Goal: Information Seeking & Learning: Compare options

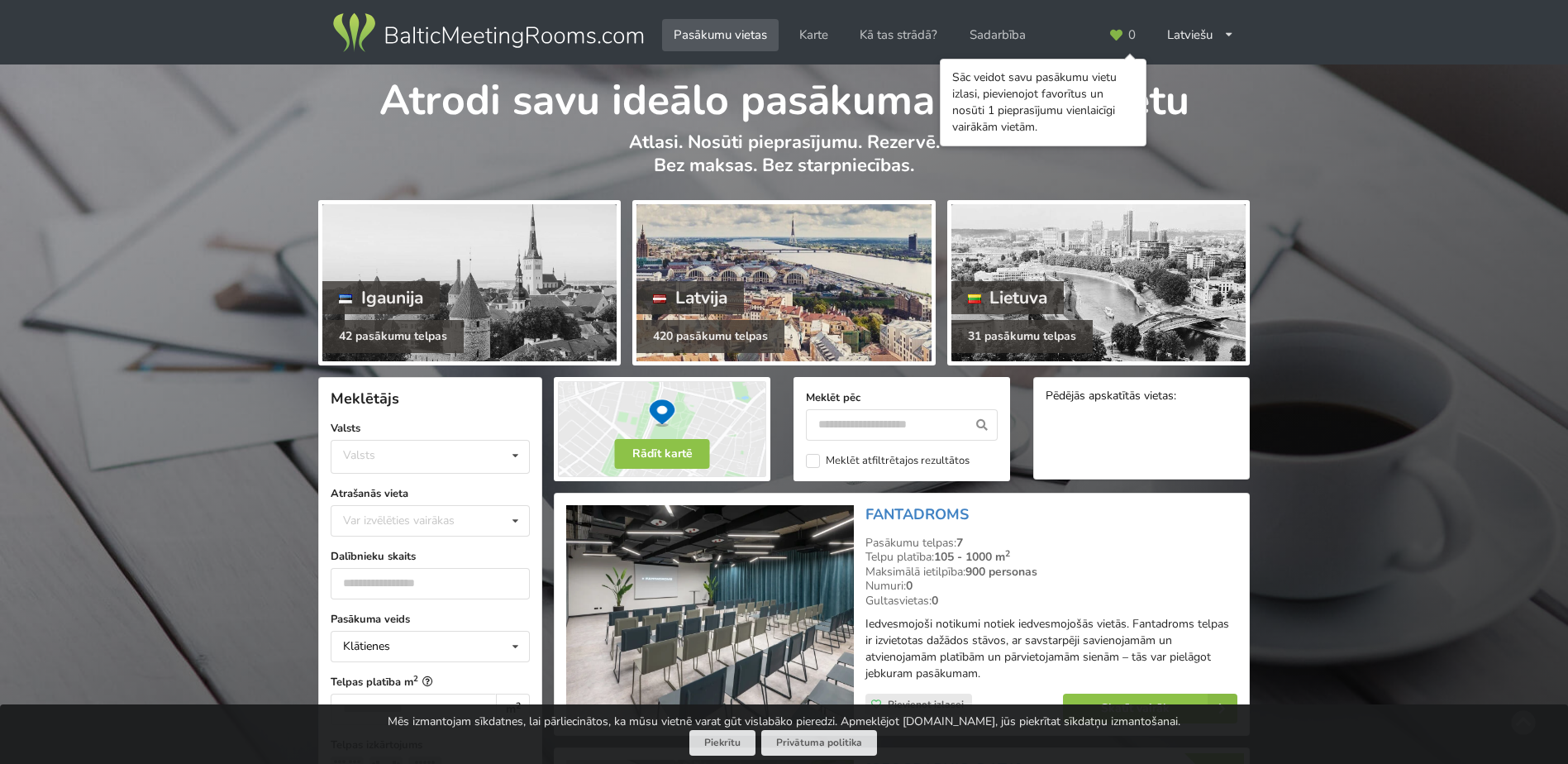
click at [790, 291] on div at bounding box center [784, 283] width 294 height 157
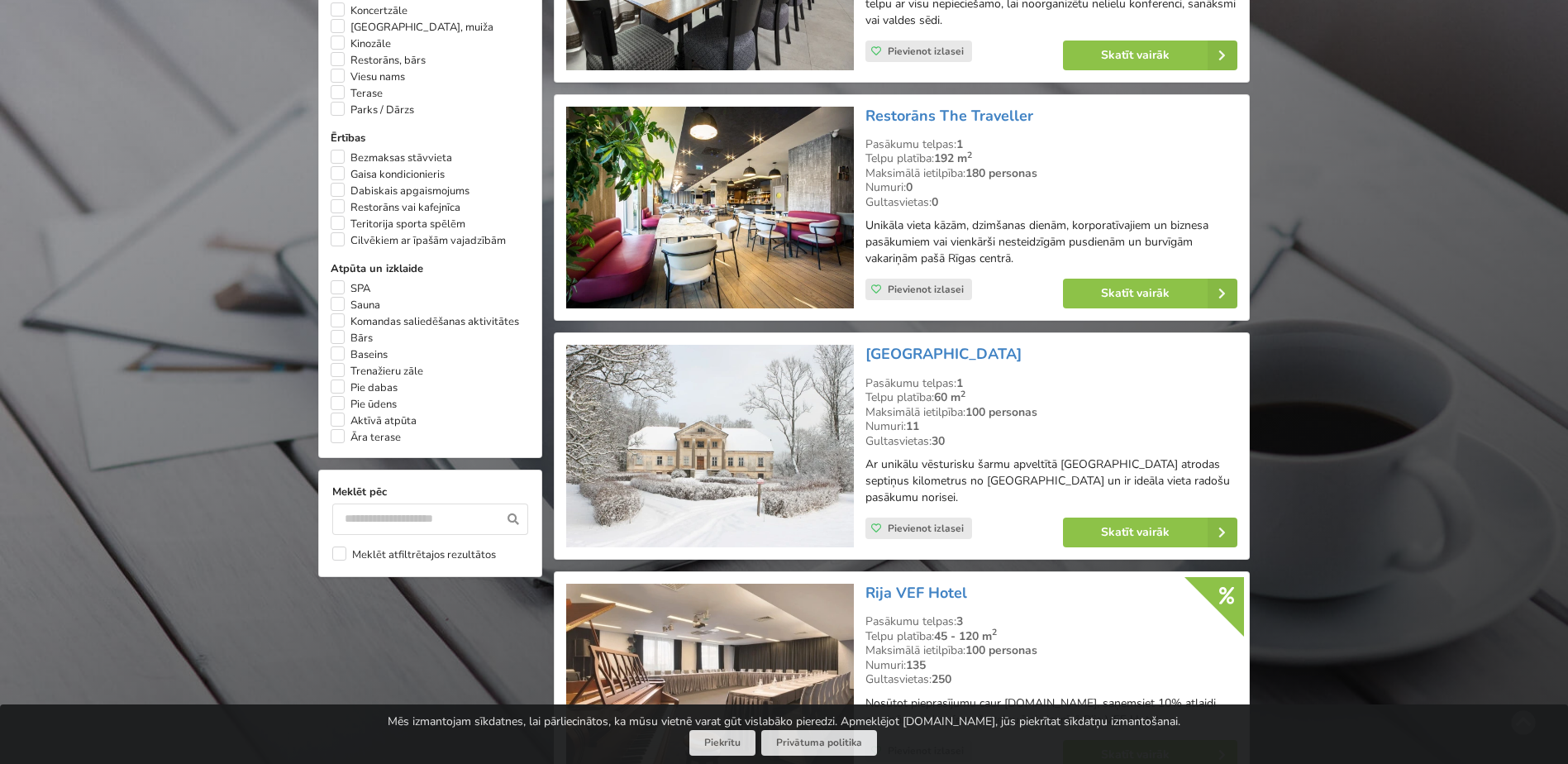
scroll to position [1157, 0]
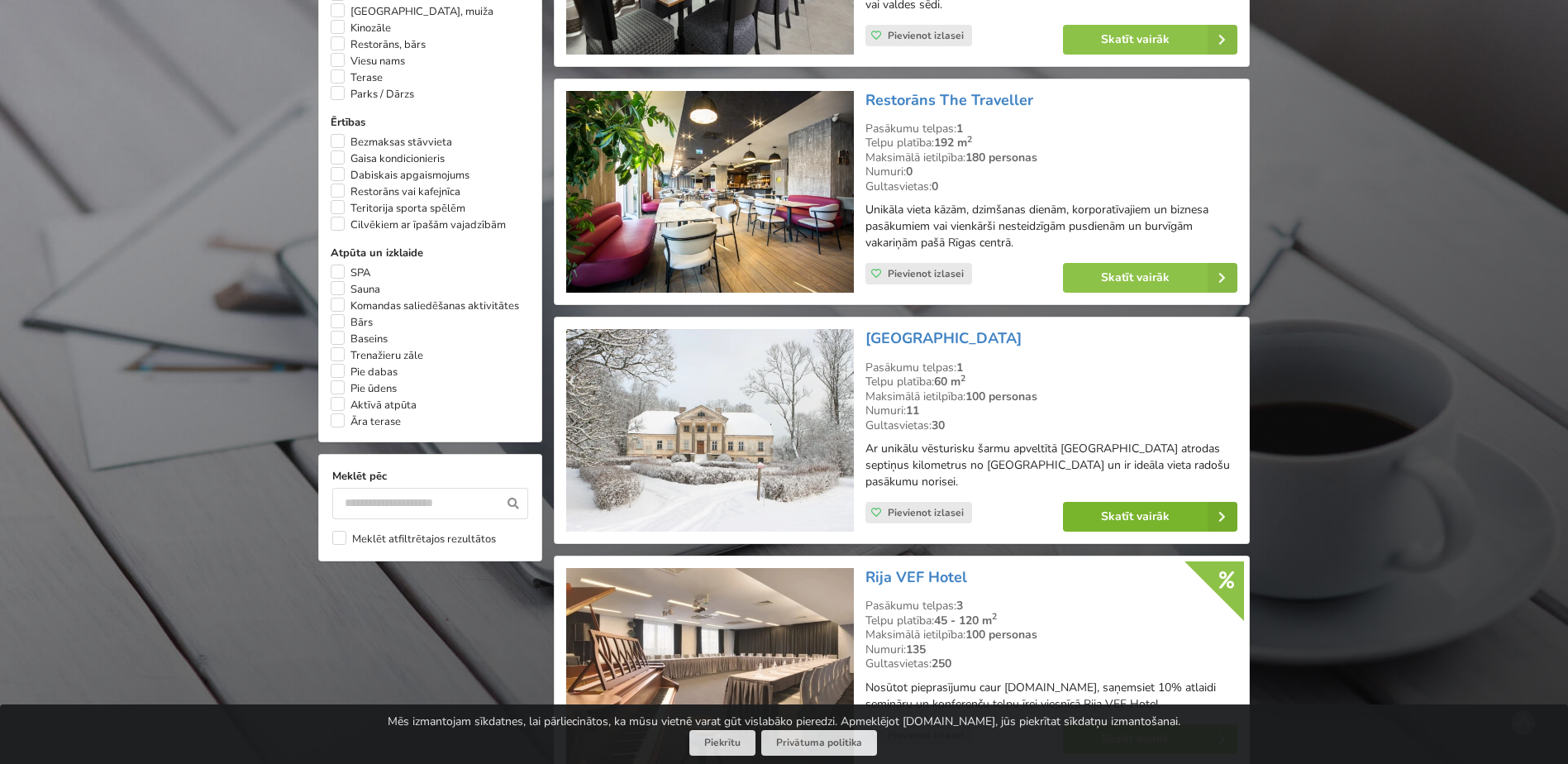
click at [1129, 502] on link "Skatīt vairāk" at bounding box center [1150, 516] width 174 height 30
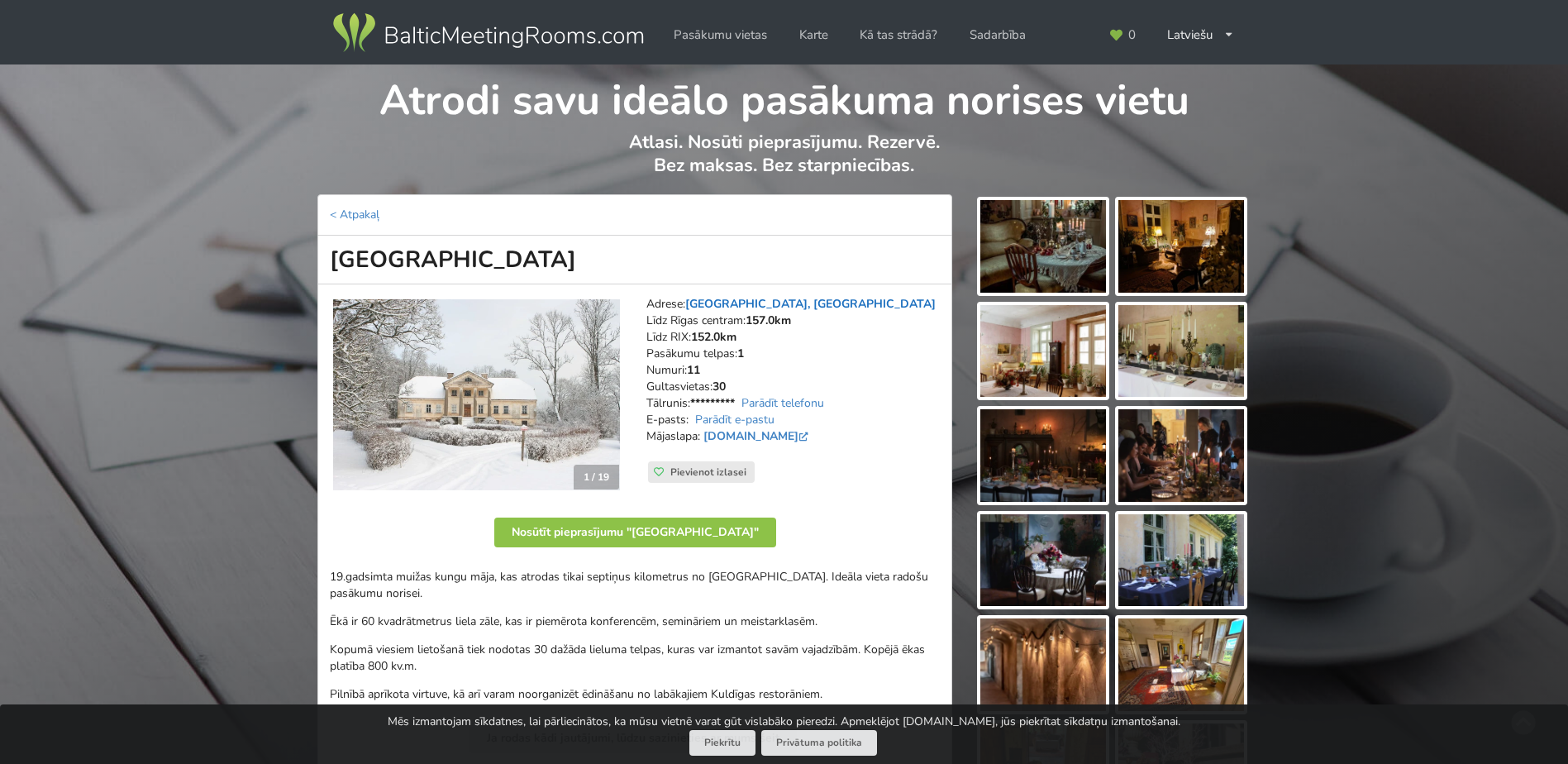
click at [811, 303] on link "Padure, Kuldīgas novads" at bounding box center [810, 303] width 250 height 15
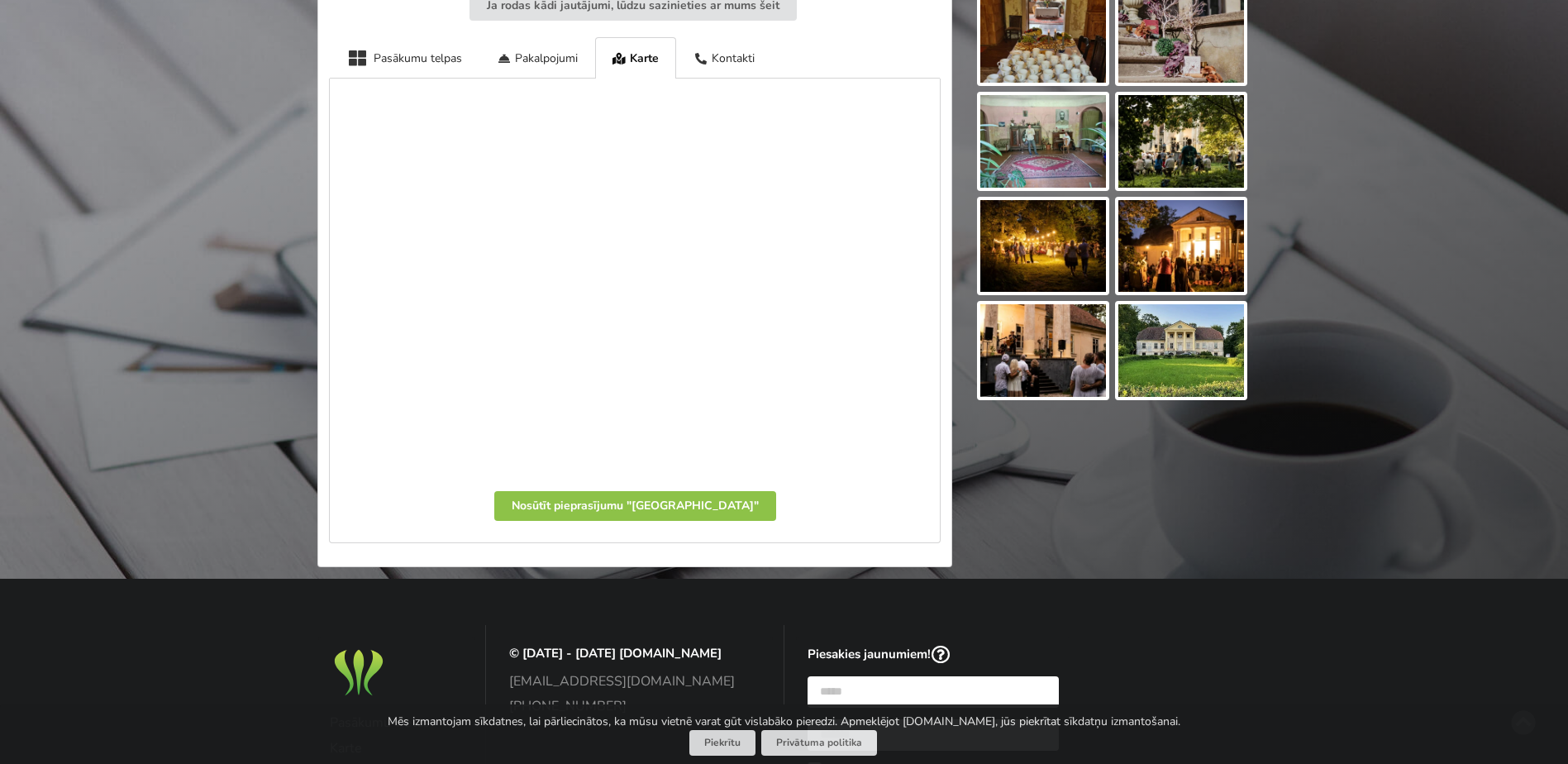
scroll to position [692, 0]
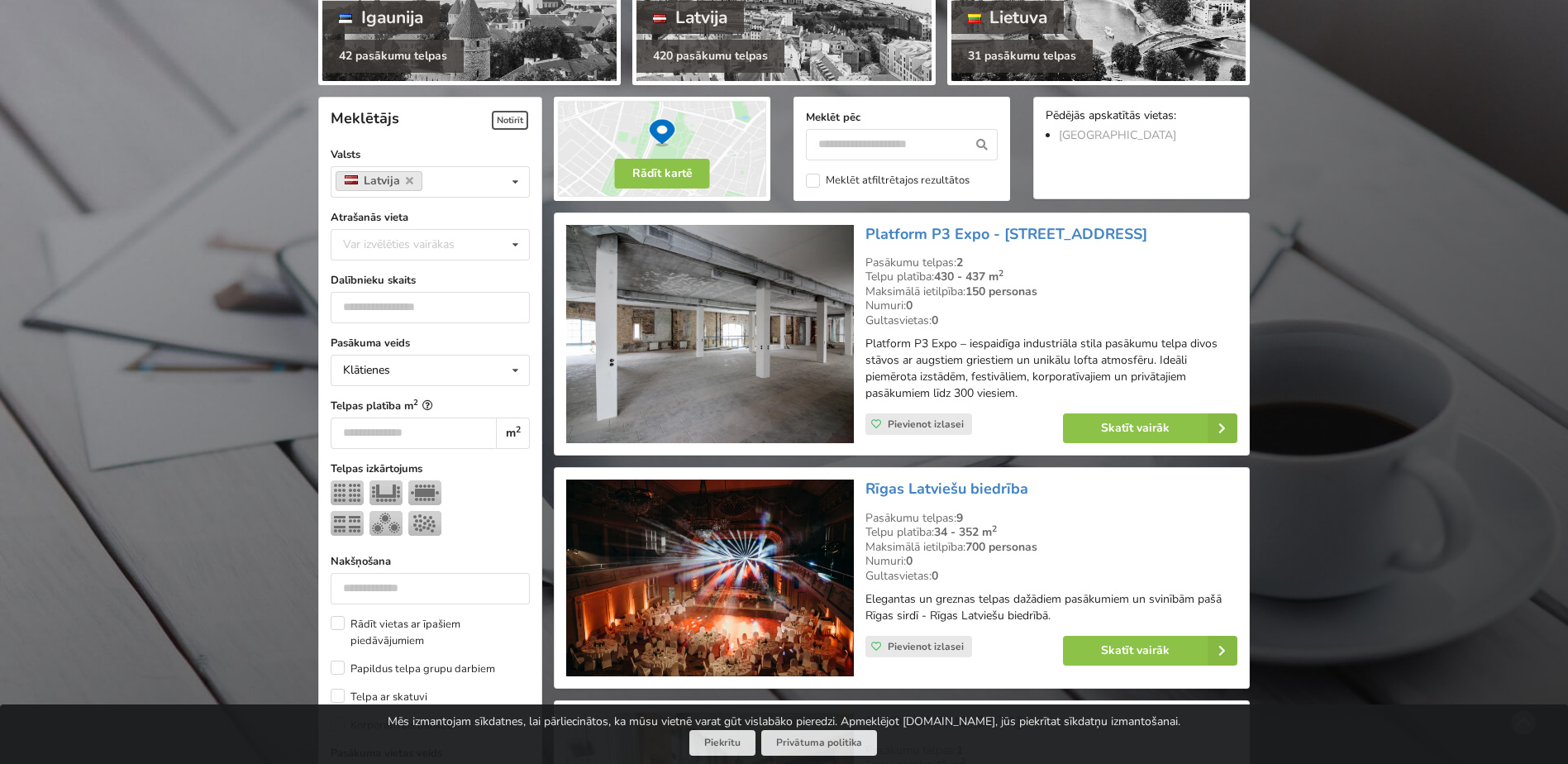
scroll to position [248, 0]
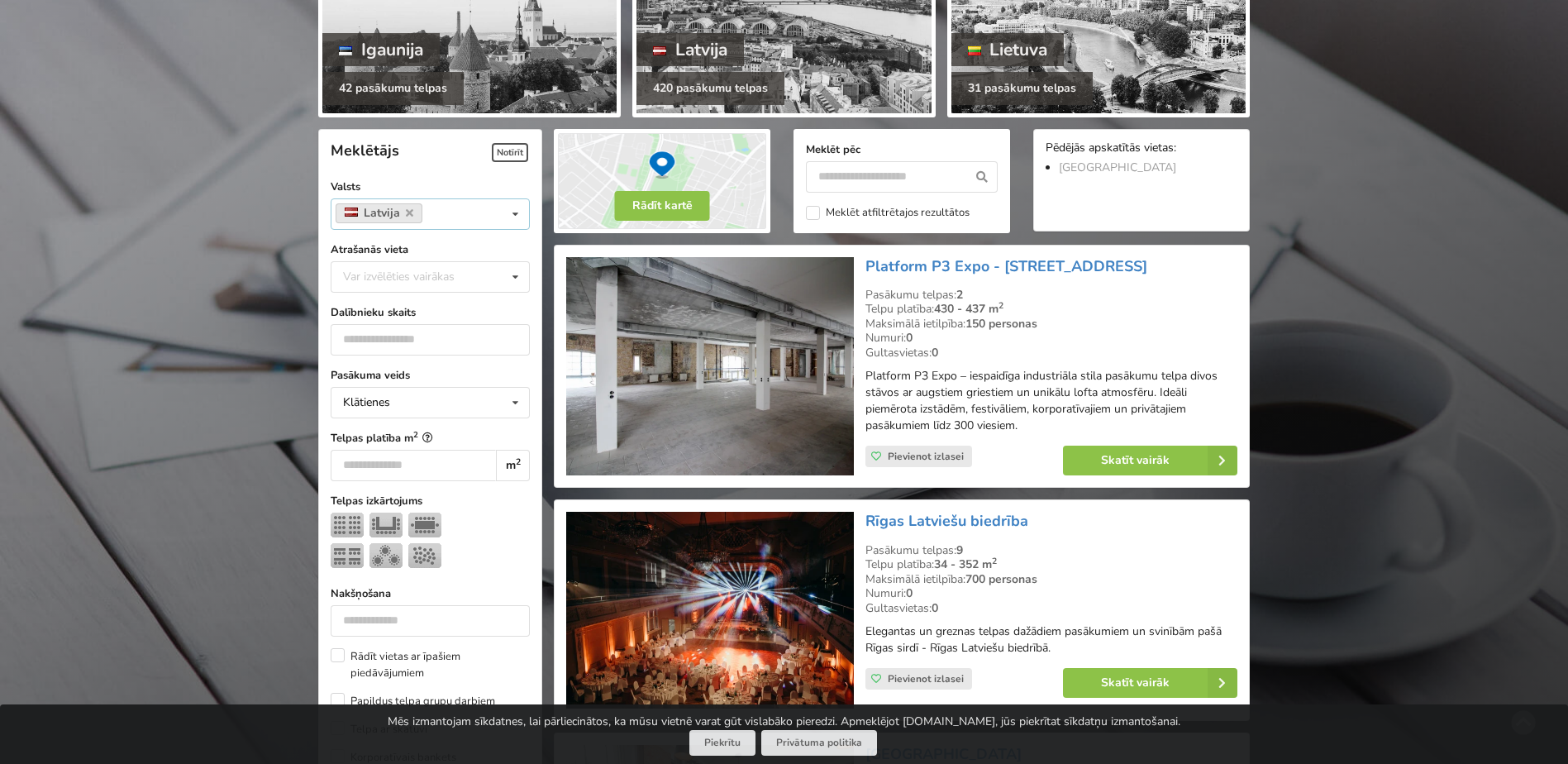
click at [441, 215] on div "Latvija Valsts Igaunija Latvija Lietuva" at bounding box center [430, 214] width 199 height 32
click at [446, 216] on div "Latvija Valsts Igaunija Latvija Lietuva" at bounding box center [430, 214] width 199 height 32
click at [379, 275] on div "Var izvēlēties vairākas" at bounding box center [415, 276] width 153 height 19
click at [377, 459] on div "Rīga" at bounding box center [430, 460] width 197 height 31
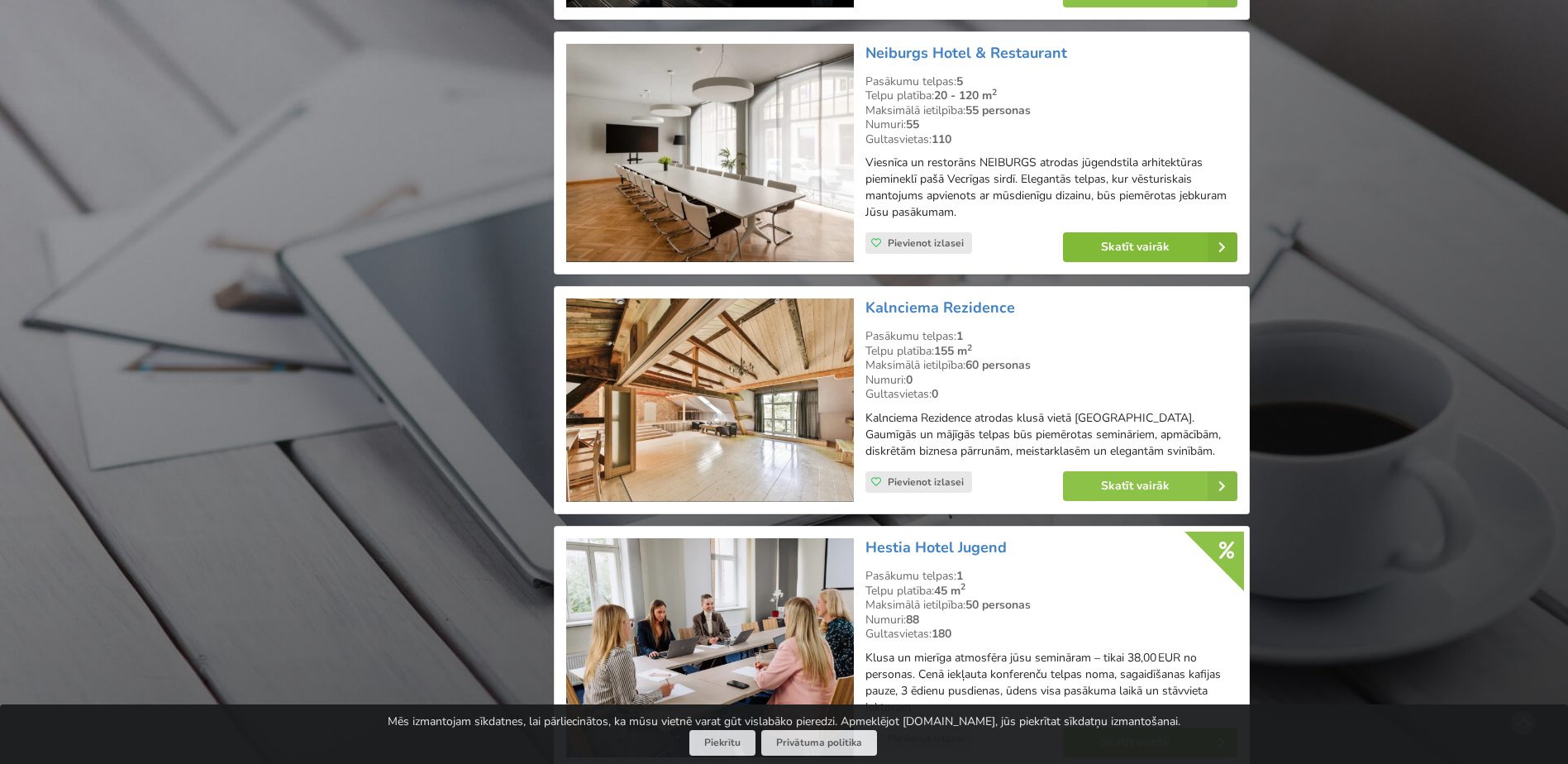
scroll to position [2686, 0]
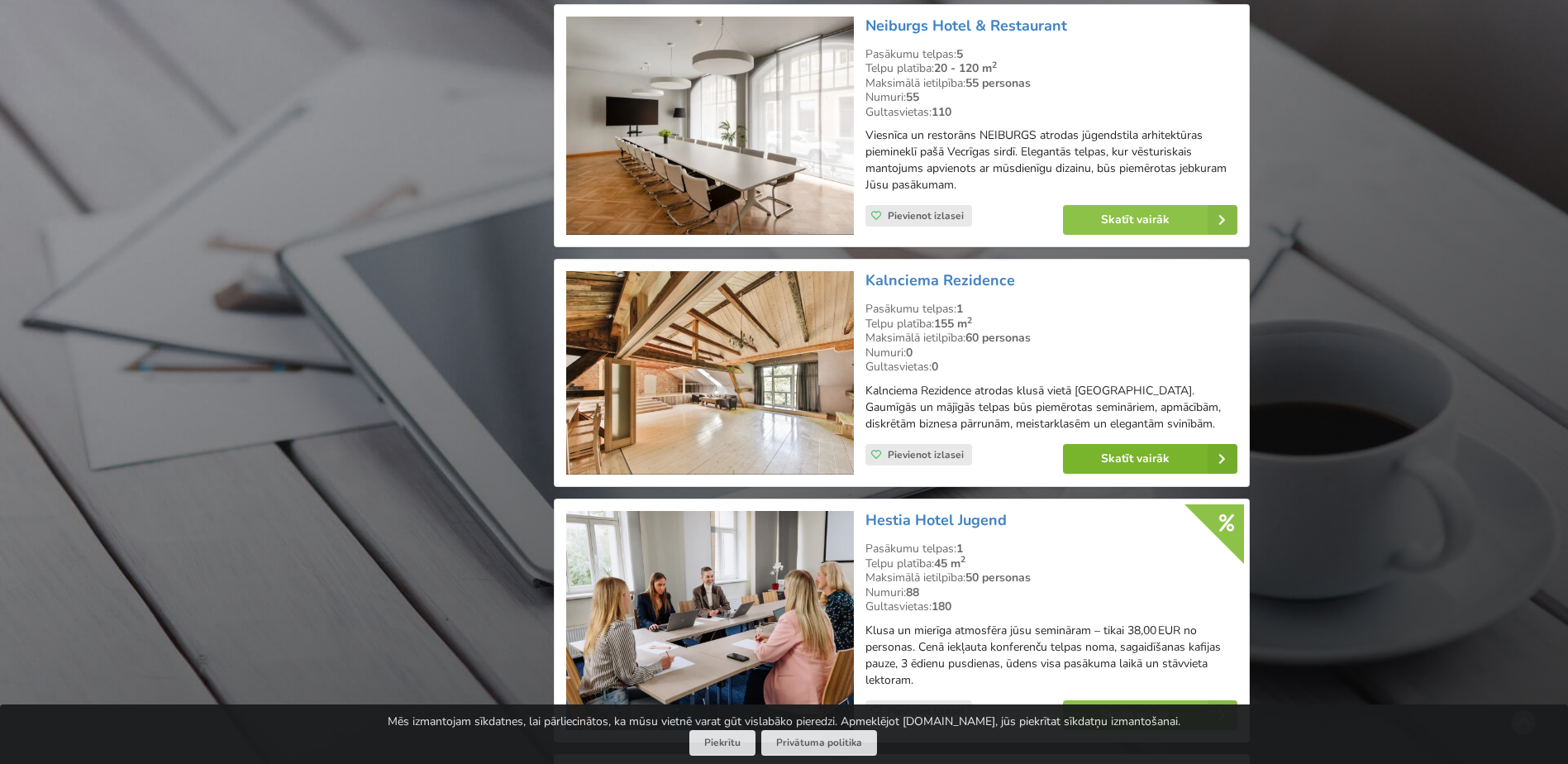
click at [1186, 461] on link "Skatīt vairāk" at bounding box center [1150, 458] width 174 height 30
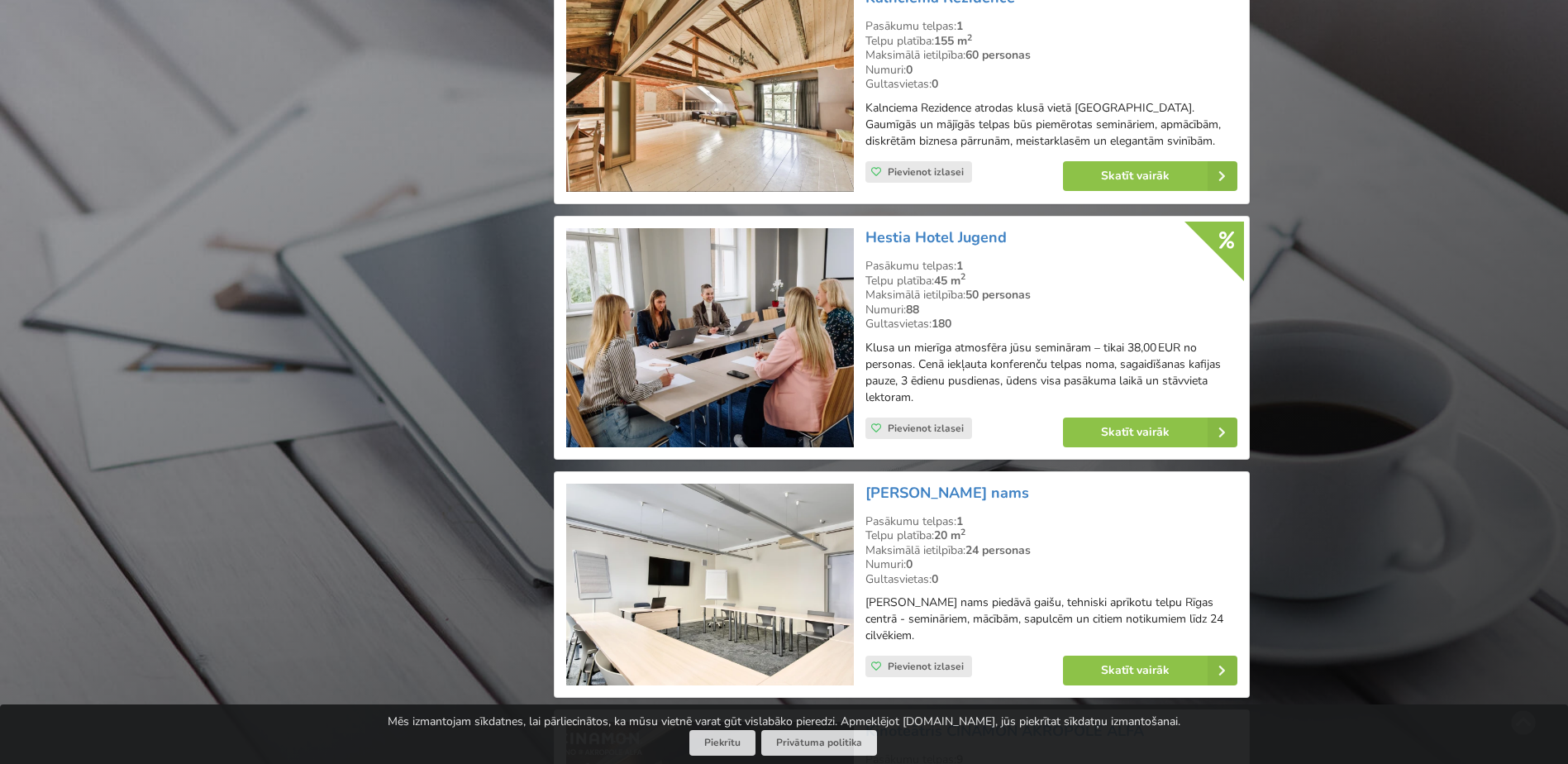
scroll to position [3017, 0]
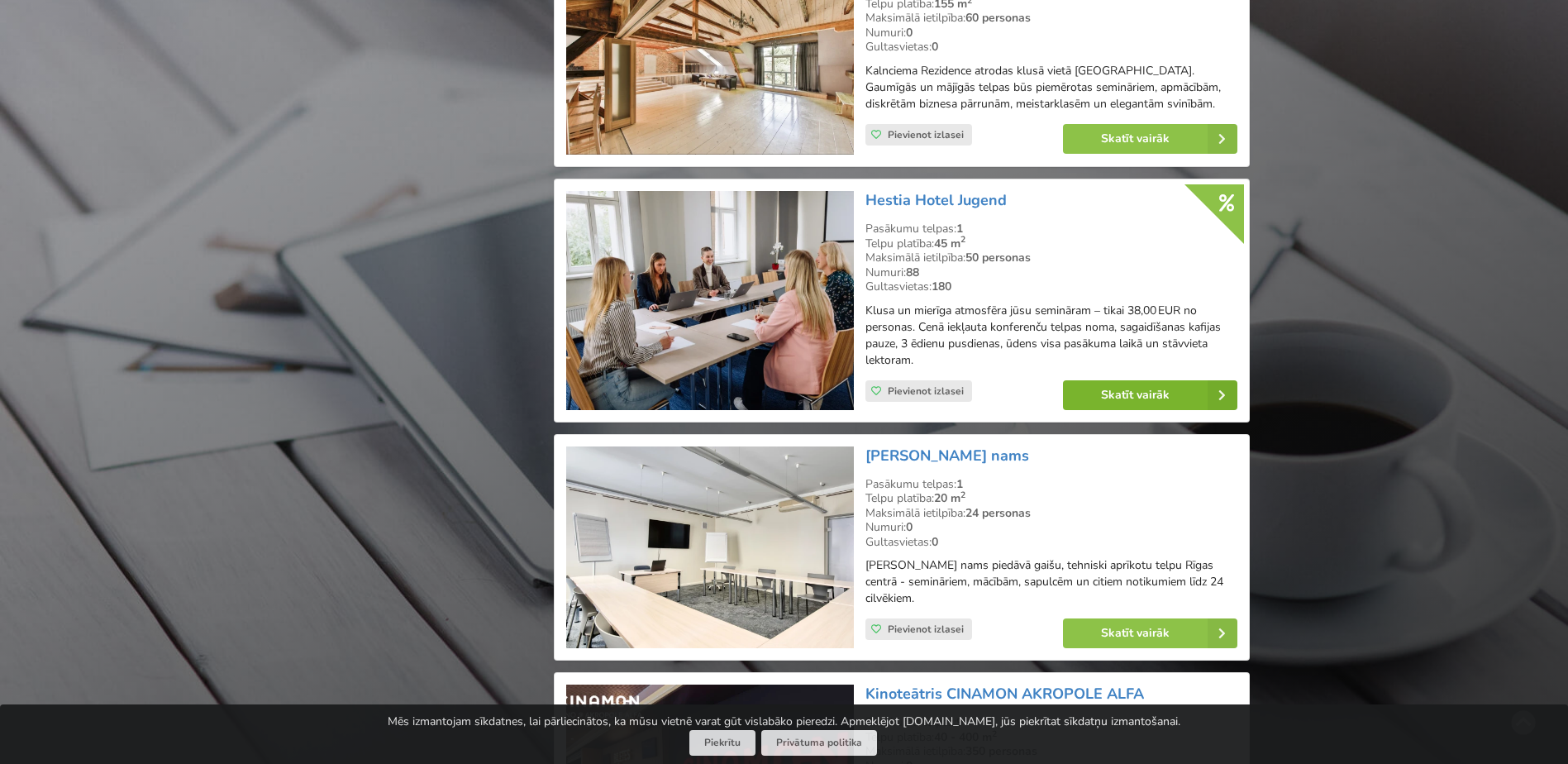
click at [1107, 380] on link "Skatīt vairāk" at bounding box center [1150, 395] width 174 height 30
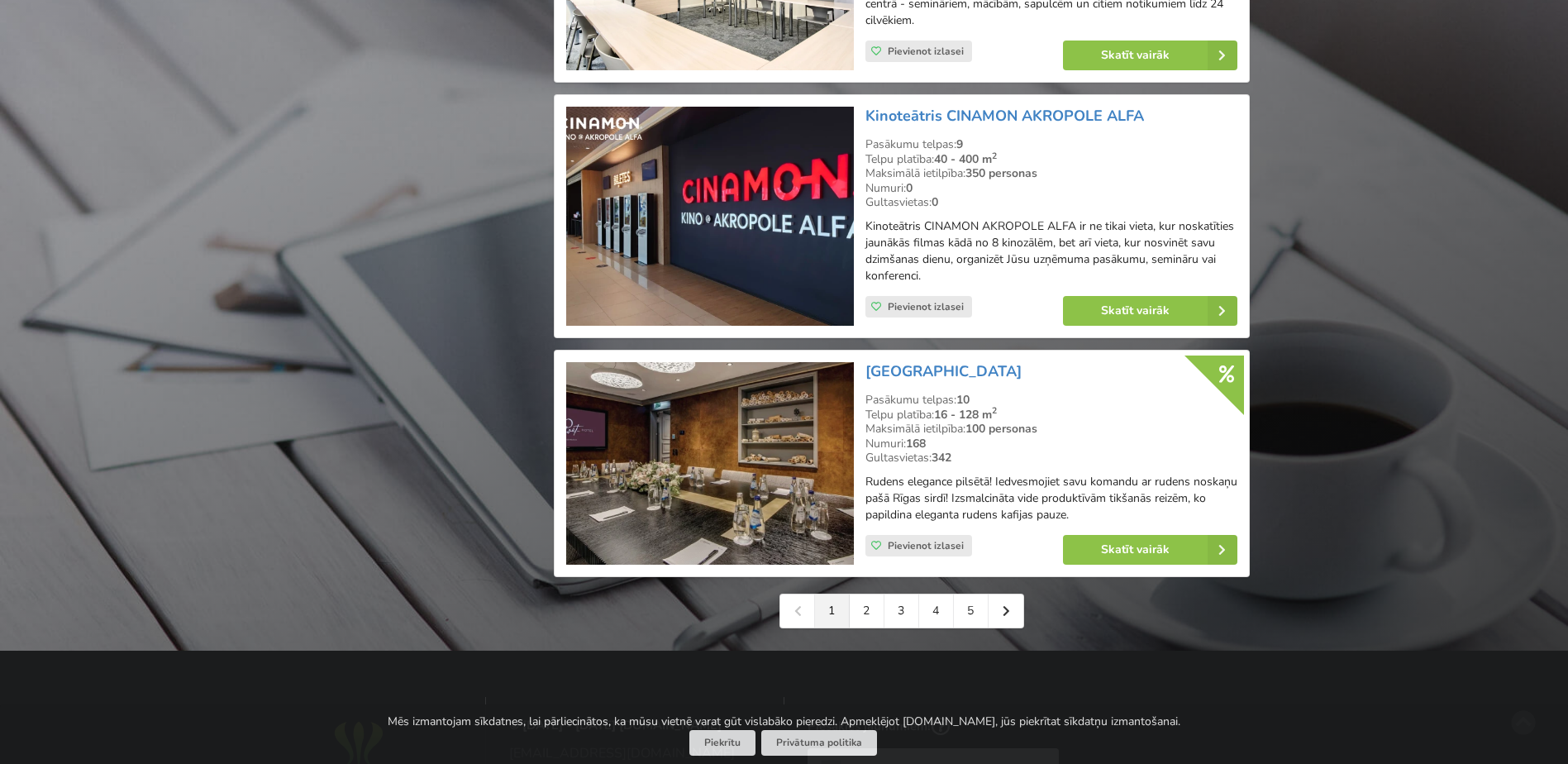
scroll to position [3595, 0]
click at [859, 594] on link "2" at bounding box center [866, 610] width 35 height 33
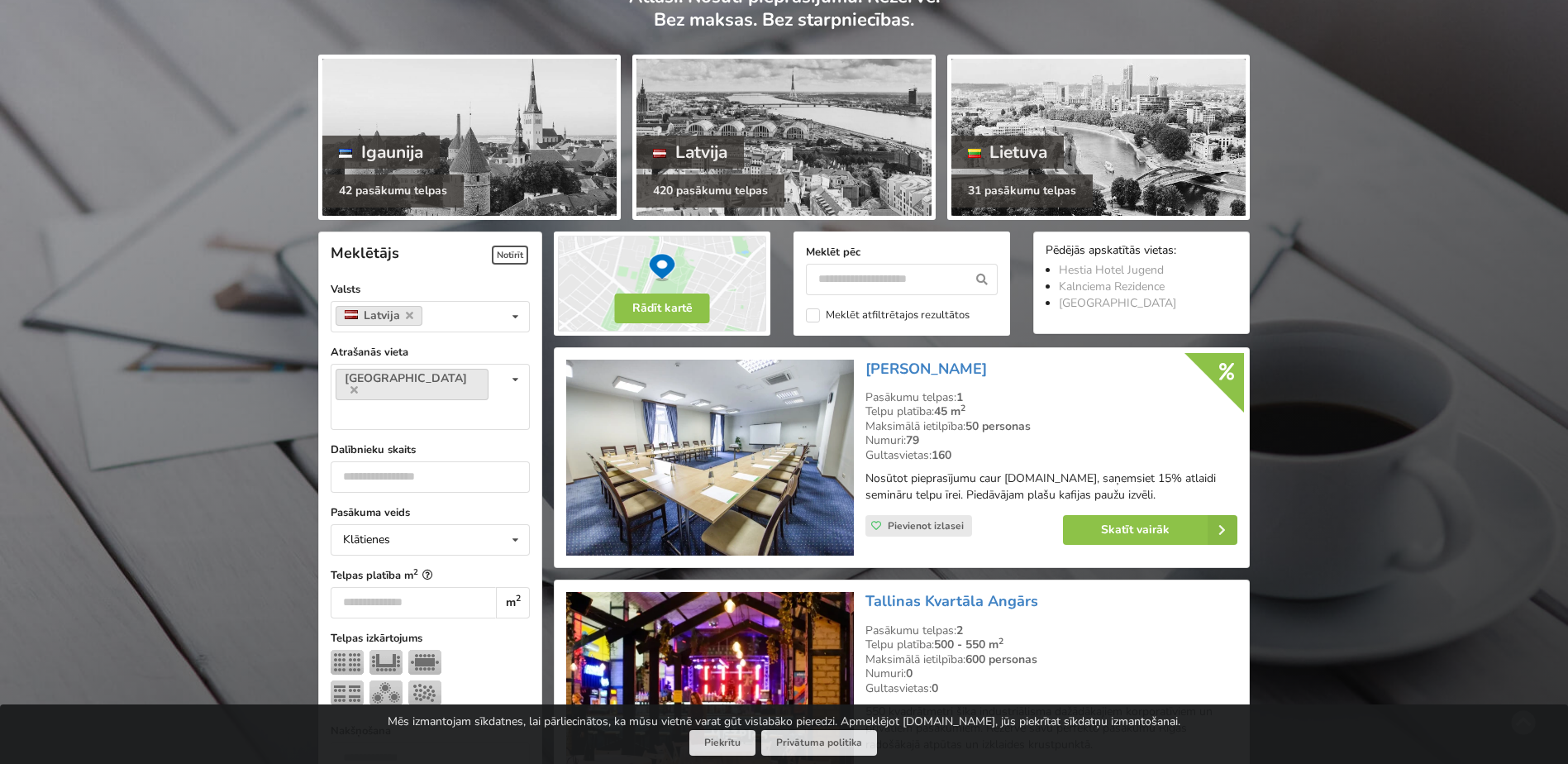
scroll to position [165, 0]
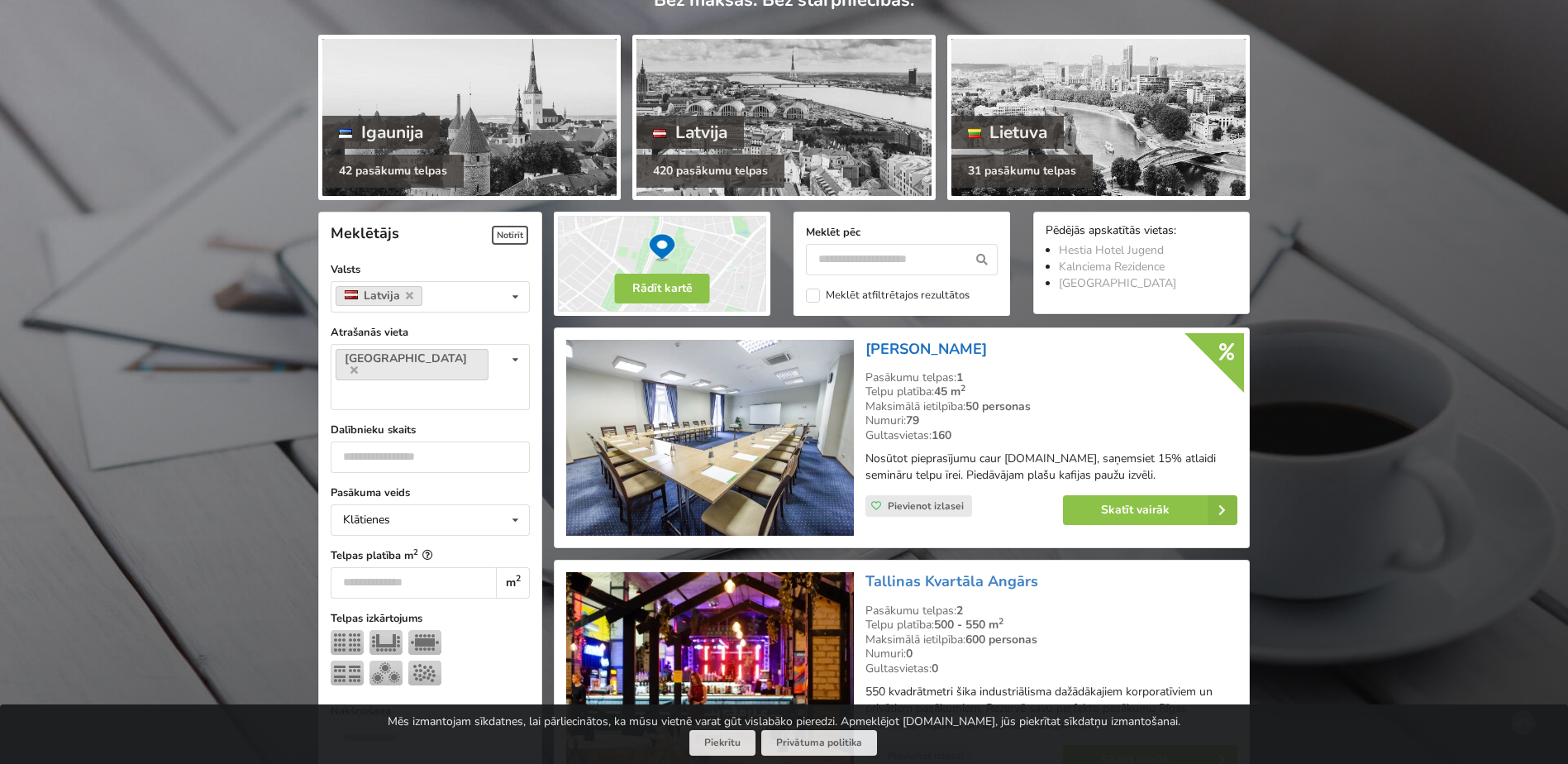
click at [936, 355] on link "[PERSON_NAME]" at bounding box center [926, 349] width 121 height 20
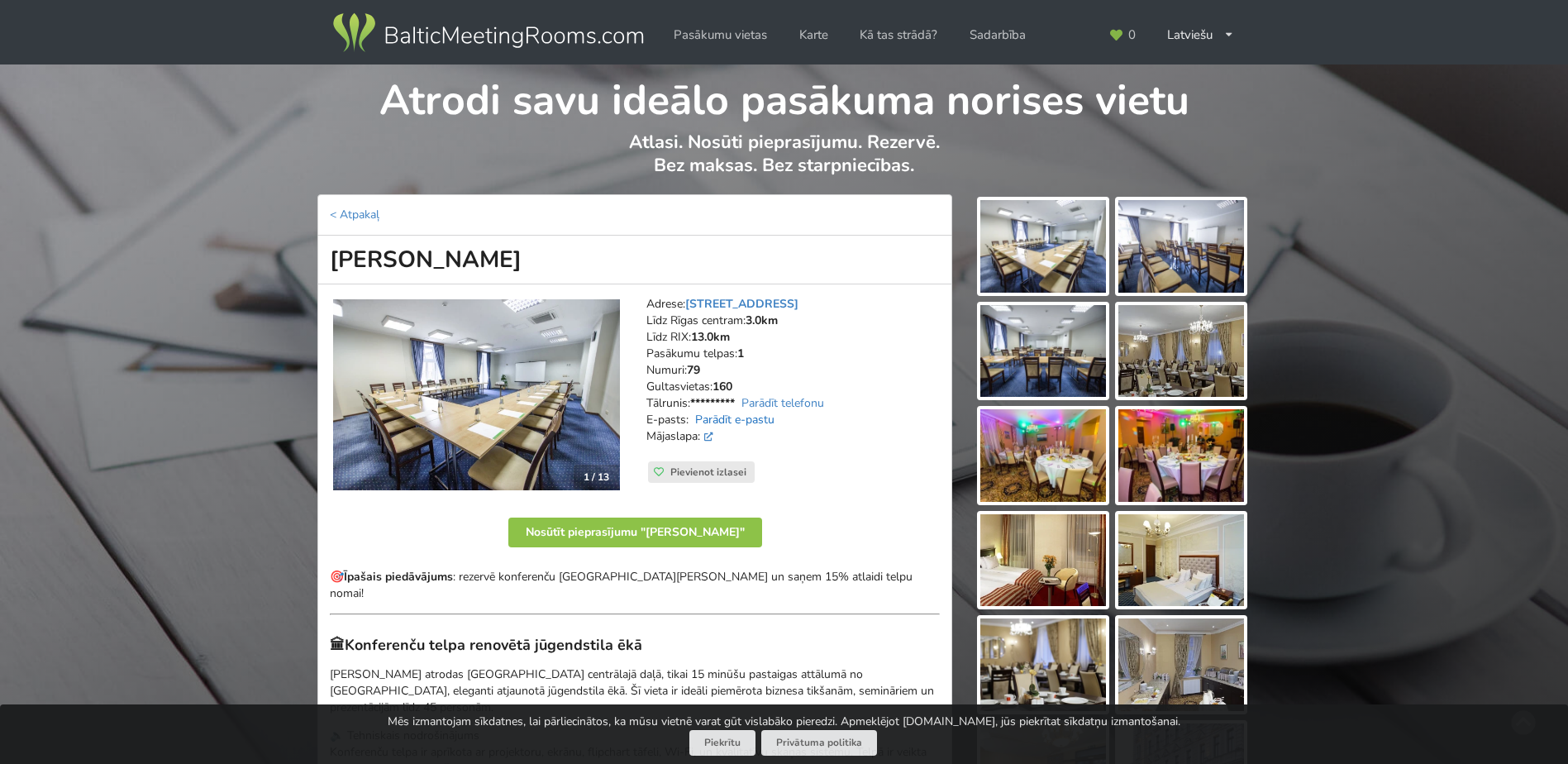
click at [737, 423] on link "Parādīt e-pastu" at bounding box center [735, 420] width 79 height 15
drag, startPoint x: 755, startPoint y: 420, endPoint x: 734, endPoint y: 442, distance: 30.4
click at [734, 442] on address "Adrese: Ģertrūdes iela 70, Rīga Līdz Rīgas centram: 3.0km Līdz RIX: 13.0km Pasā…" at bounding box center [793, 378] width 293 height 165
drag, startPoint x: 710, startPoint y: 435, endPoint x: 701, endPoint y: 437, distance: 9.2
click at [701, 437] on address "Adrese: Ģertrūdes iela 70, Rīga Līdz Rīgas centram: 3.0km Līdz RIX: 13.0km Pasā…" at bounding box center [793, 378] width 293 height 165
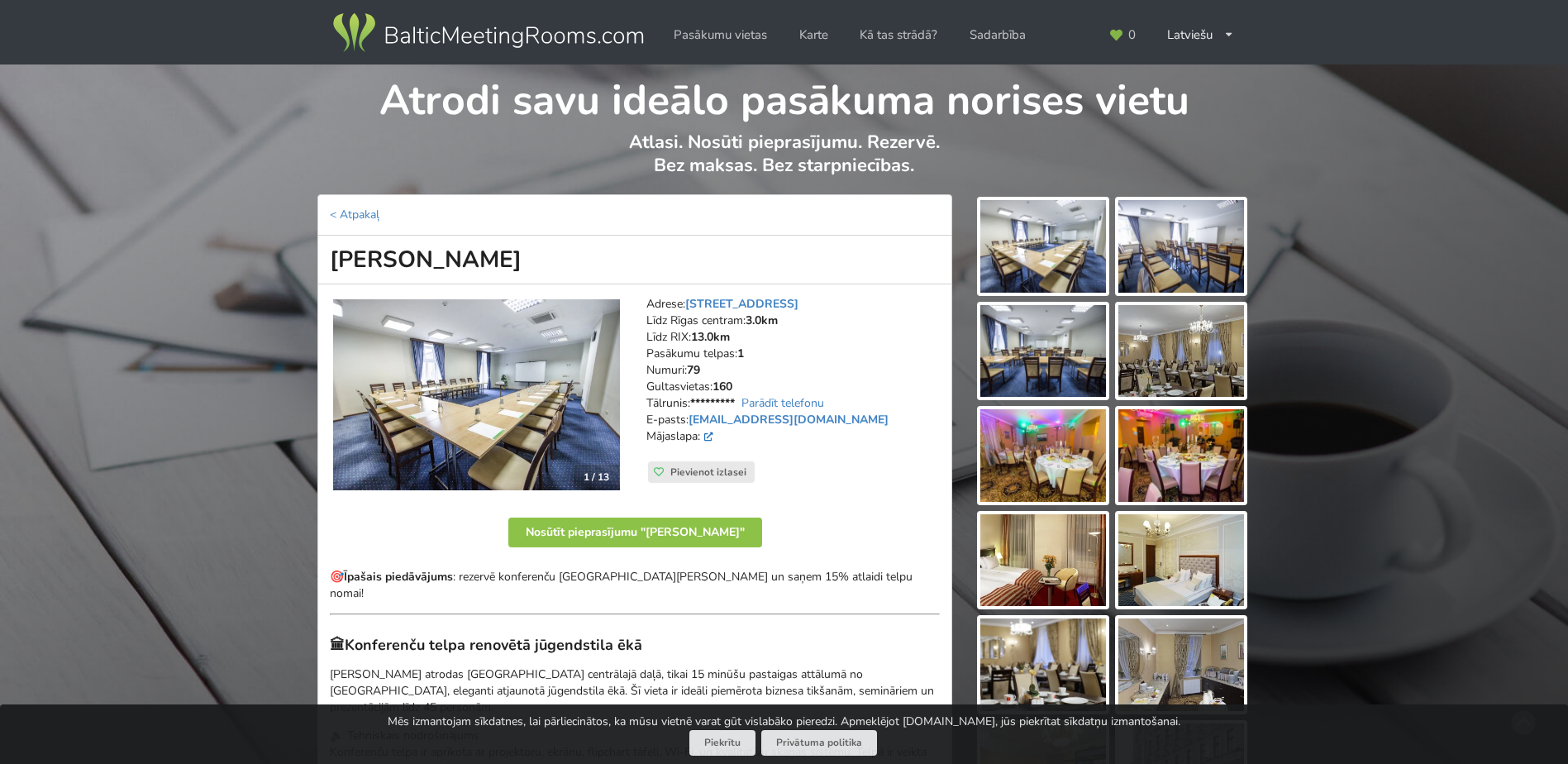
click at [709, 437] on icon at bounding box center [708, 437] width 10 height 9
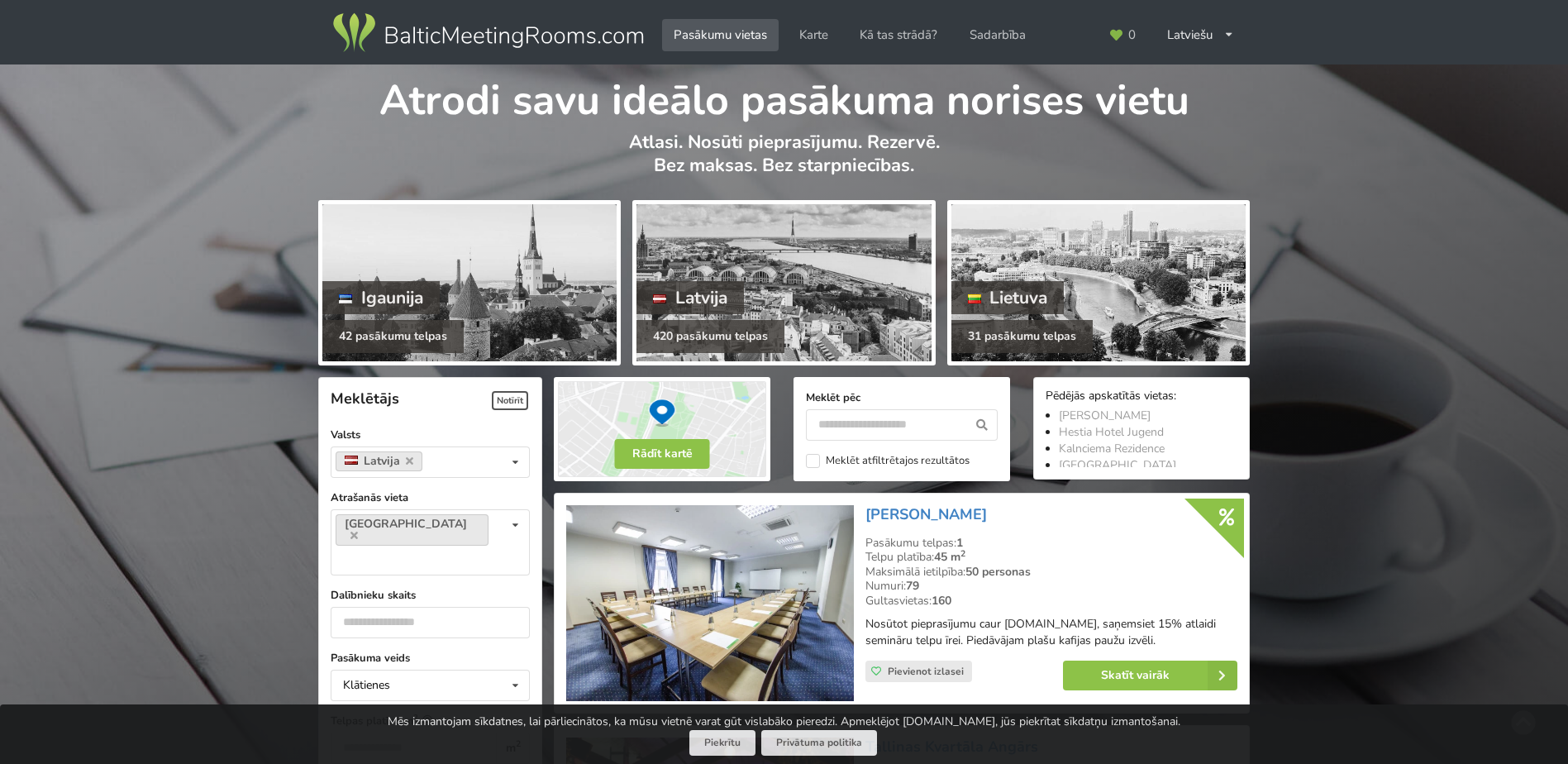
scroll to position [141, 0]
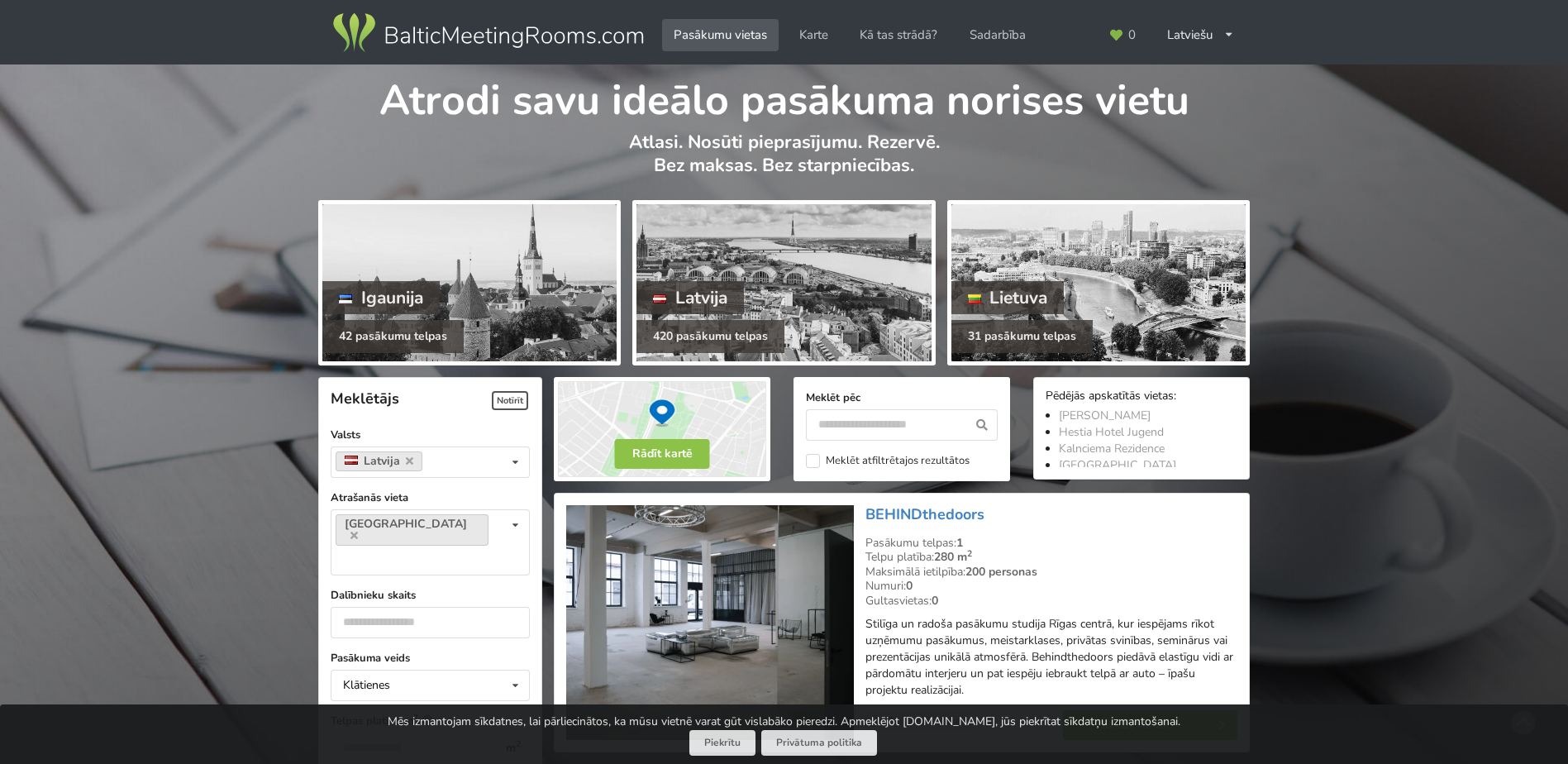
scroll to position [3595, 0]
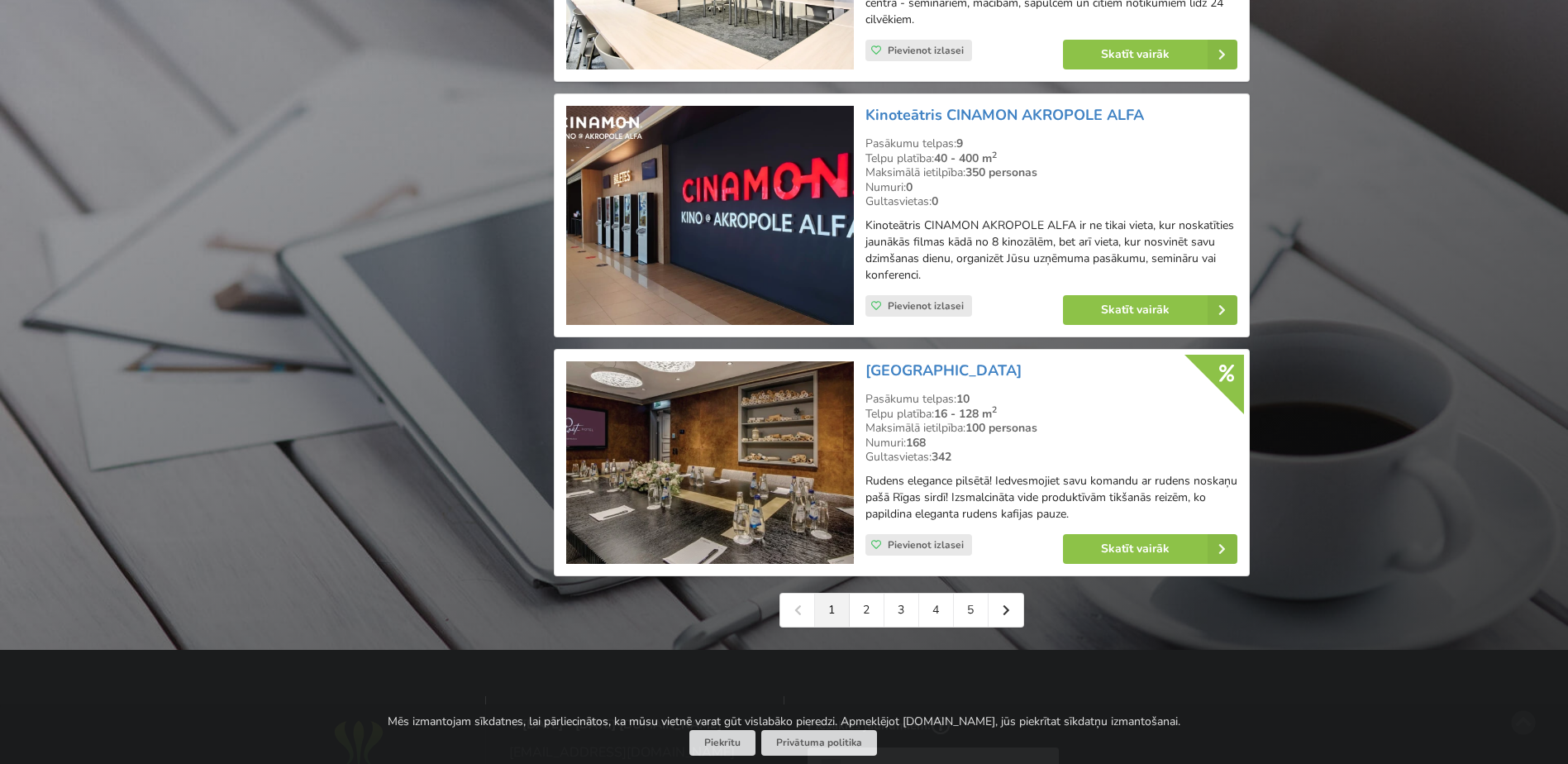
drag, startPoint x: 930, startPoint y: 347, endPoint x: 895, endPoint y: 353, distance: 35.5
click at [895, 361] on h3 "[GEOGRAPHIC_DATA]" at bounding box center [1051, 371] width 372 height 19
click at [896, 361] on link "[GEOGRAPHIC_DATA]" at bounding box center [943, 370] width 156 height 20
click at [872, 594] on link "2" at bounding box center [866, 610] width 35 height 33
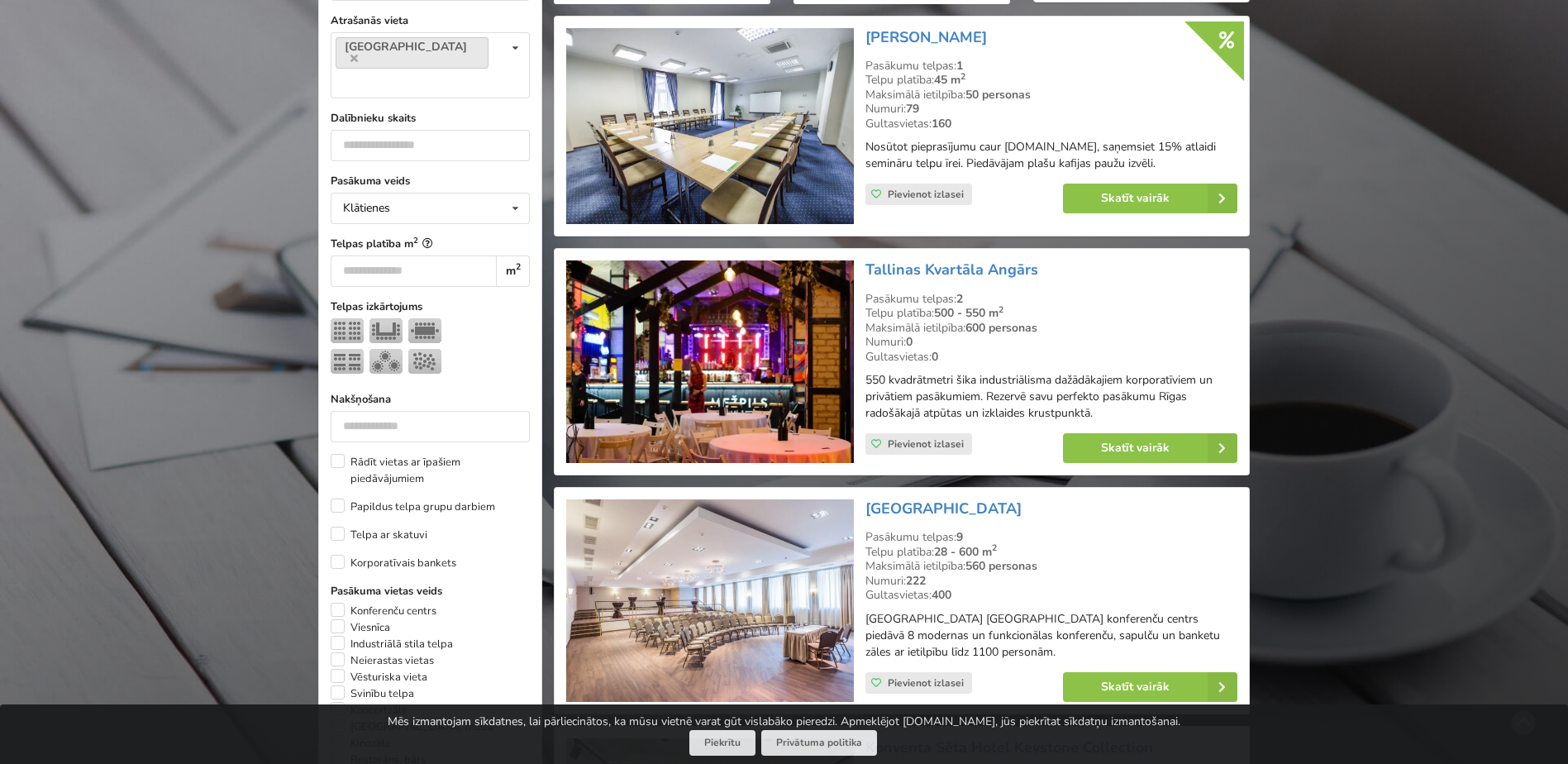
scroll to position [661, 0]
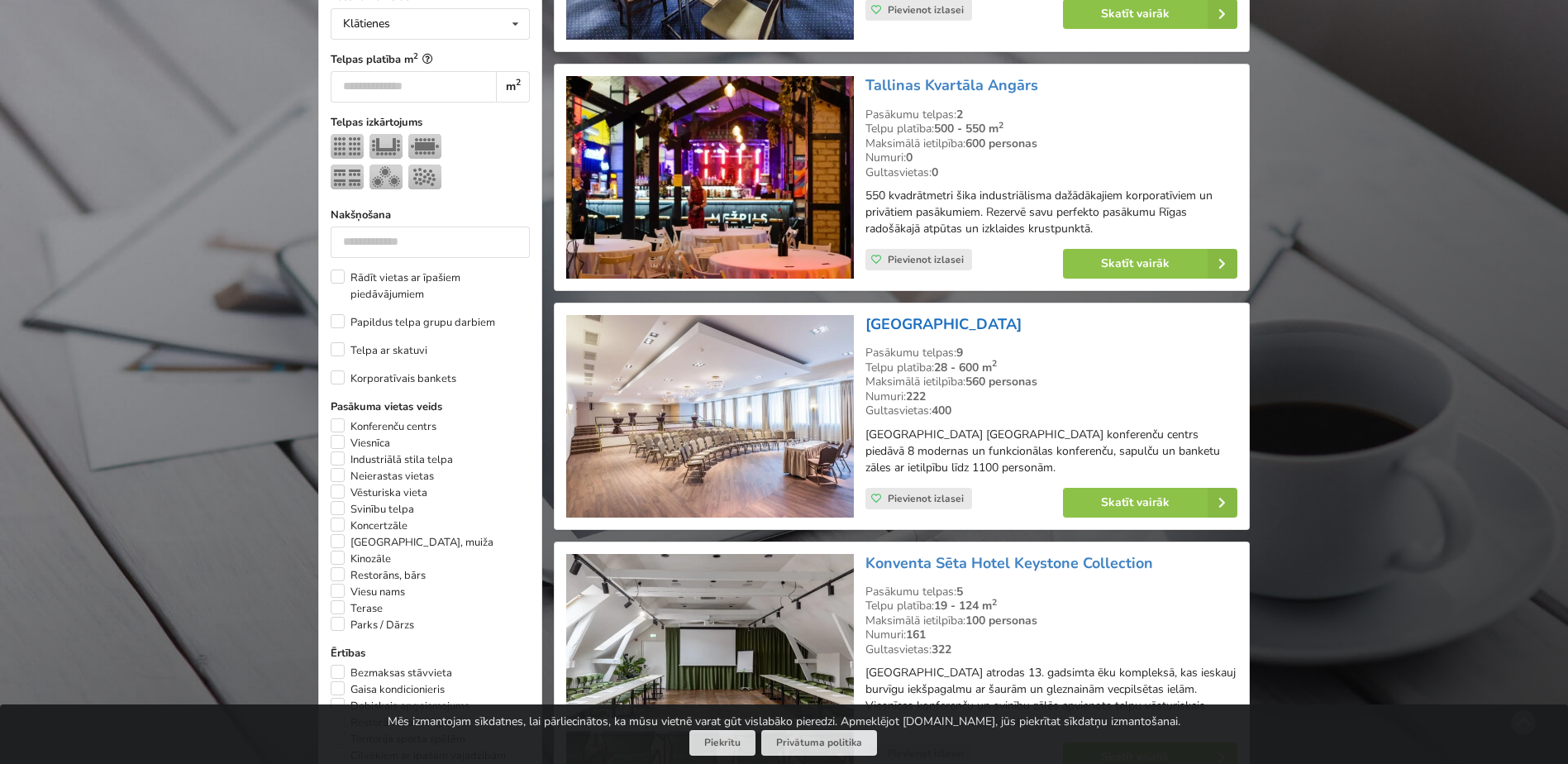
click at [1000, 326] on link "[GEOGRAPHIC_DATA]" at bounding box center [943, 324] width 156 height 20
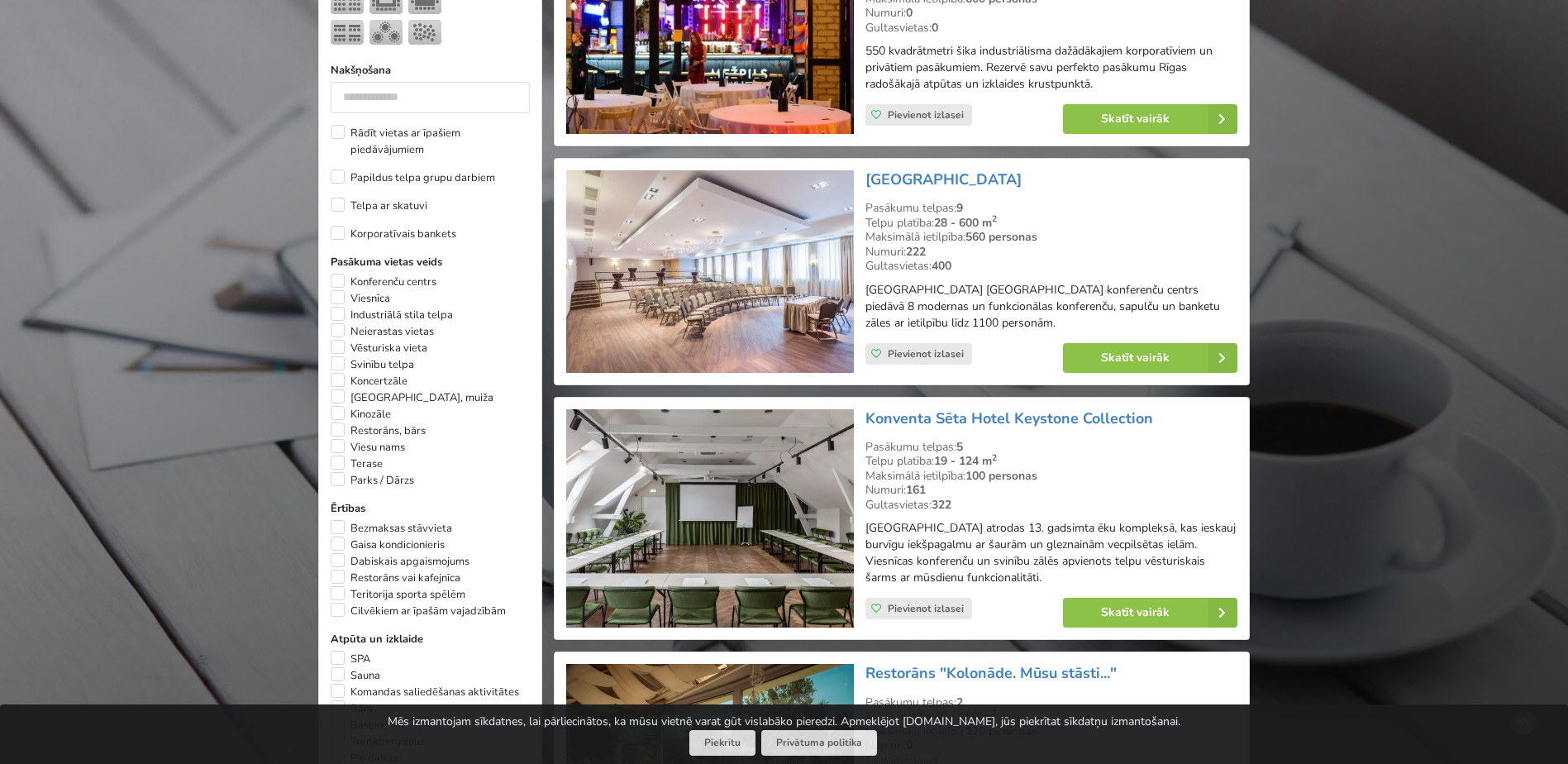
scroll to position [826, 0]
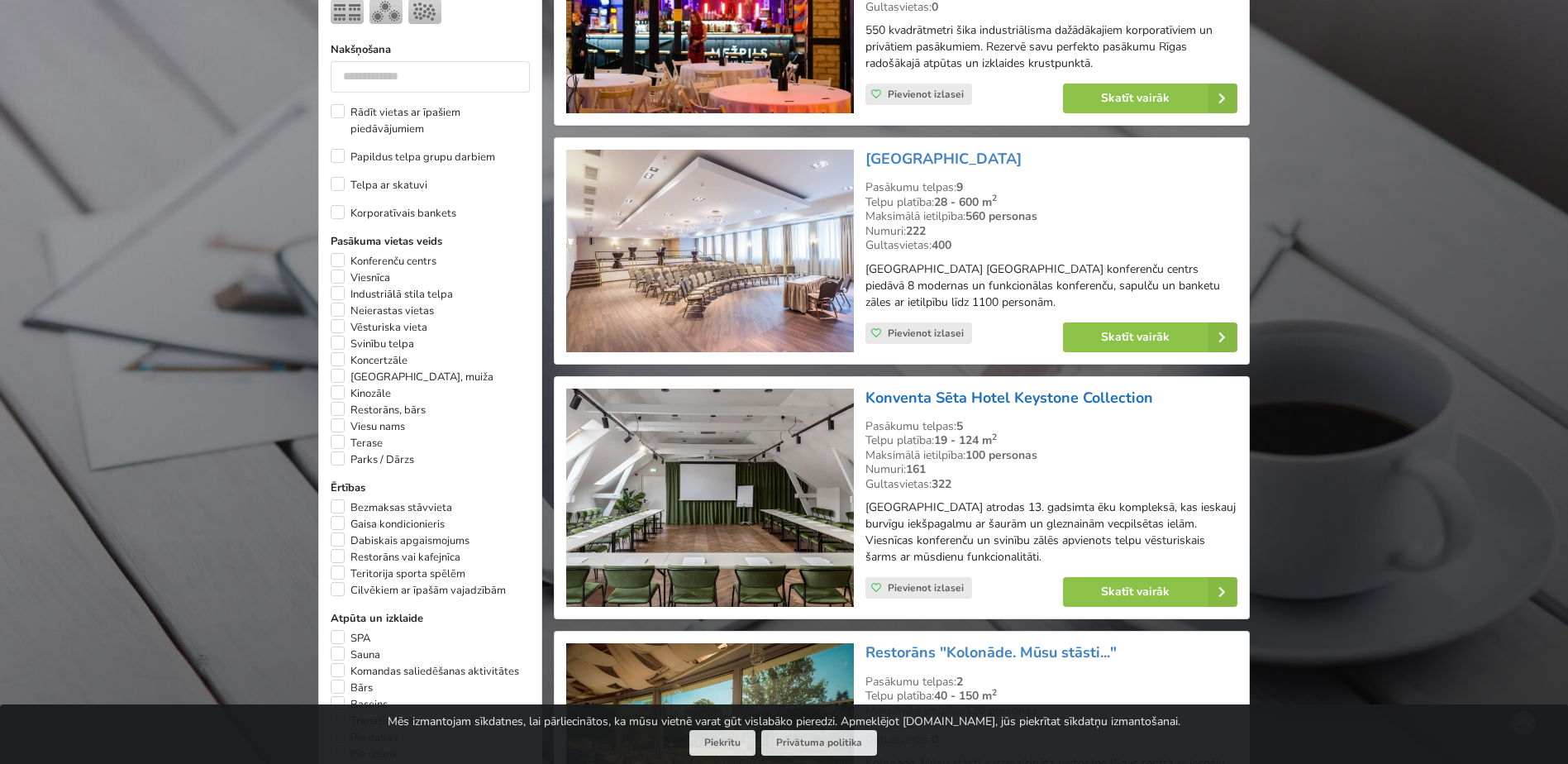
click at [1033, 394] on link "Konventa Sēta Hotel Keystone Collection" at bounding box center [1009, 397] width 288 height 20
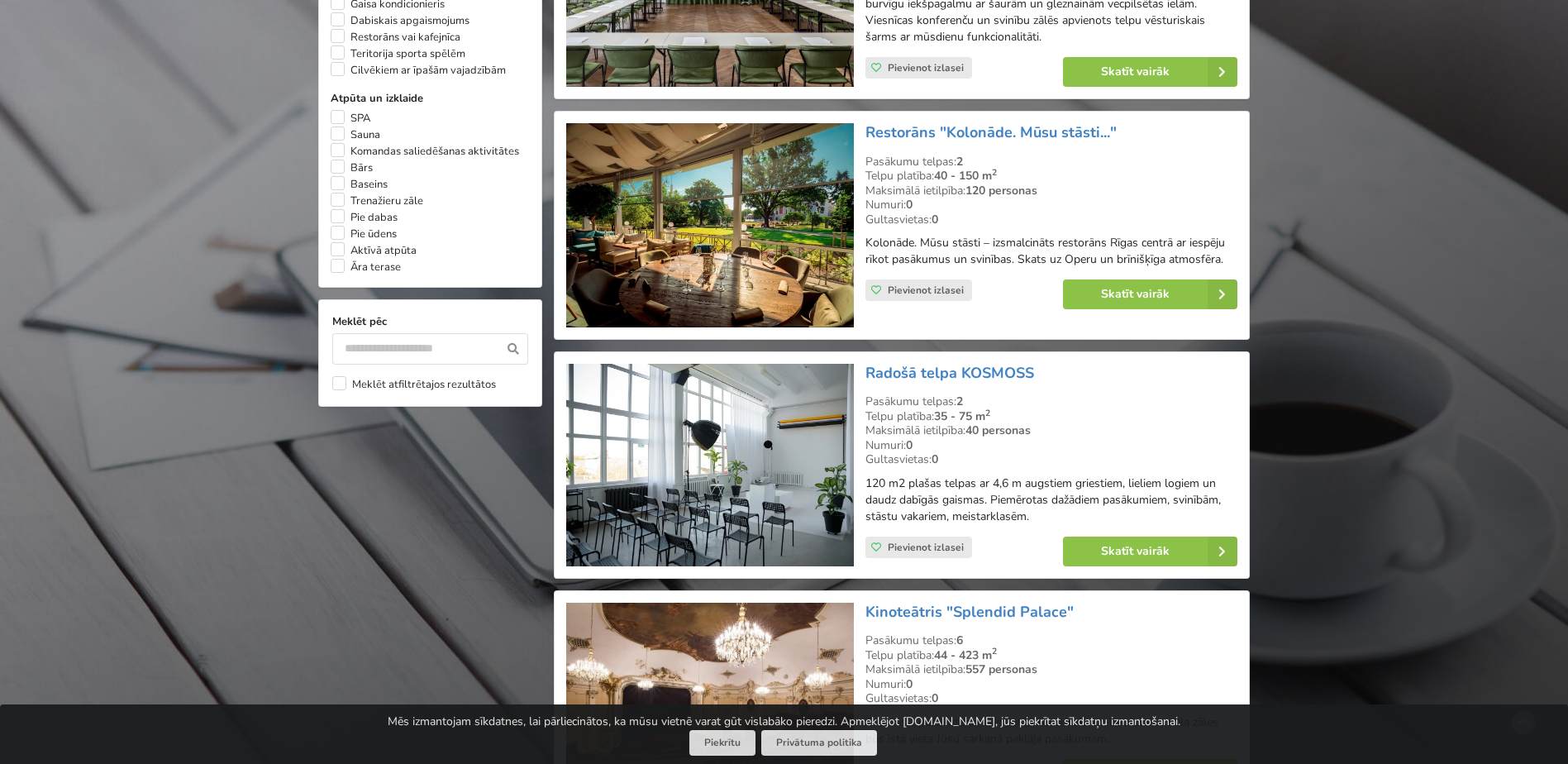
scroll to position [1406, 0]
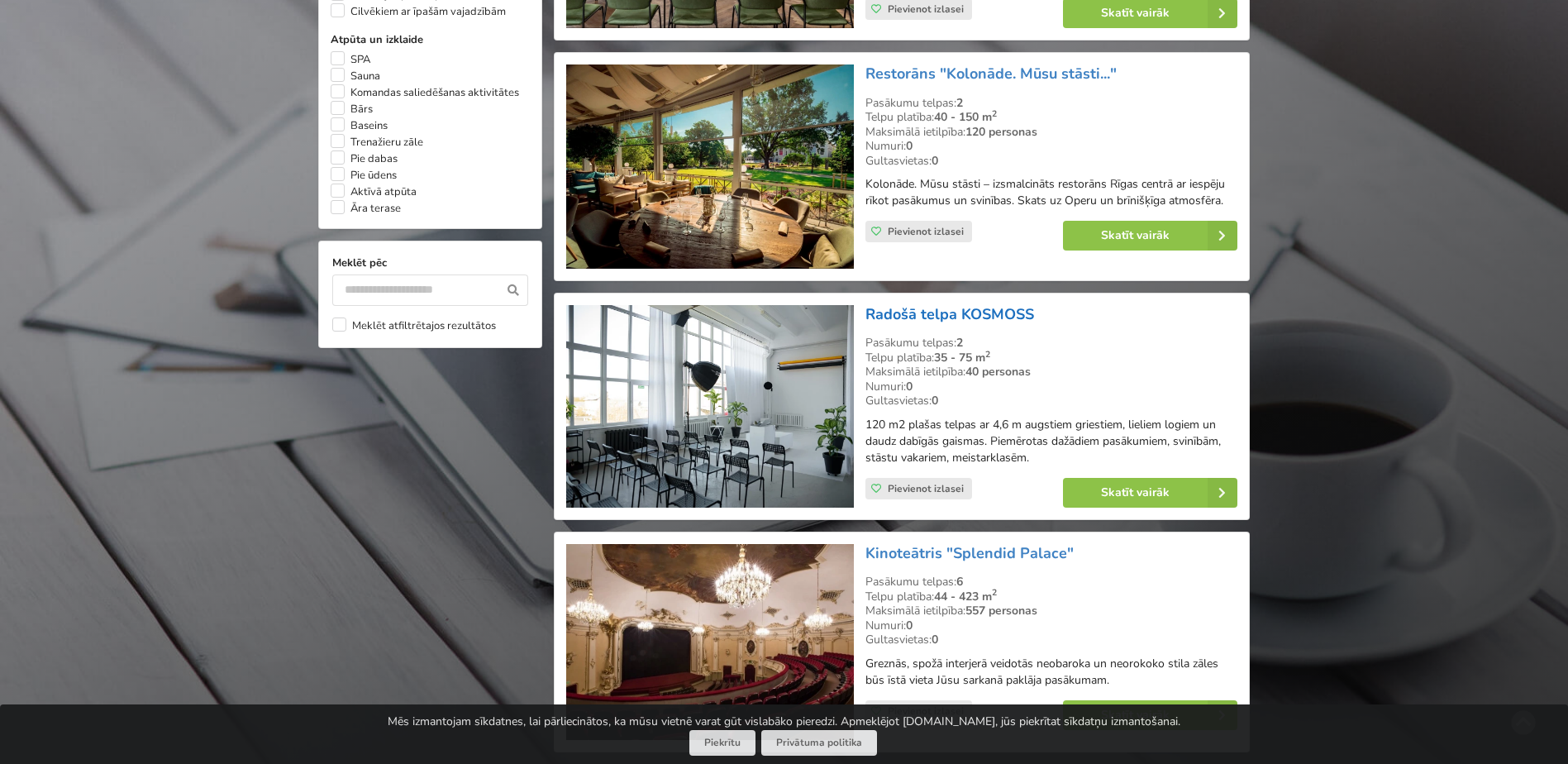
click at [984, 320] on link "Radošā telpa KOSMOSS" at bounding box center [949, 314] width 168 height 20
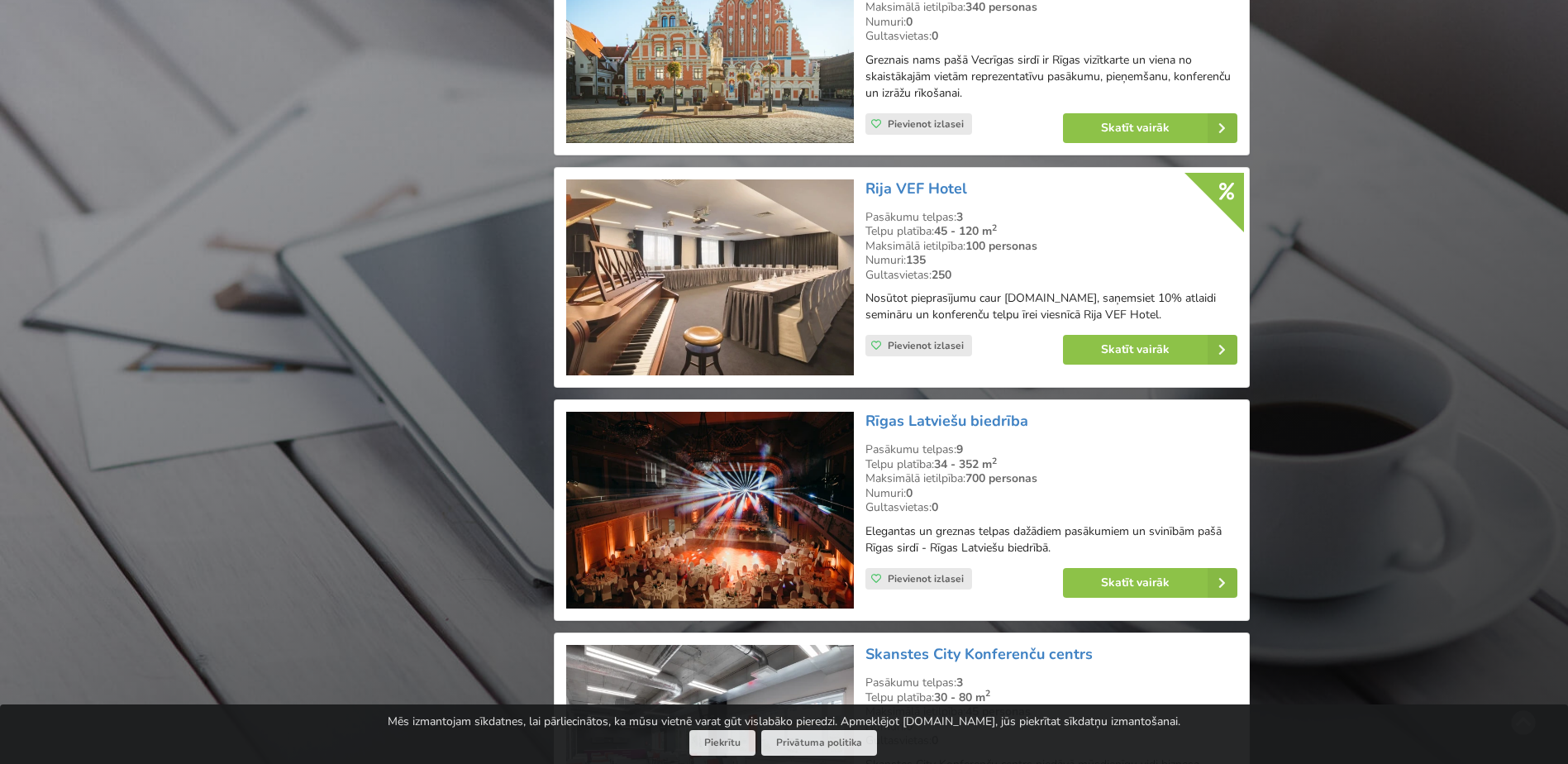
scroll to position [2977, 0]
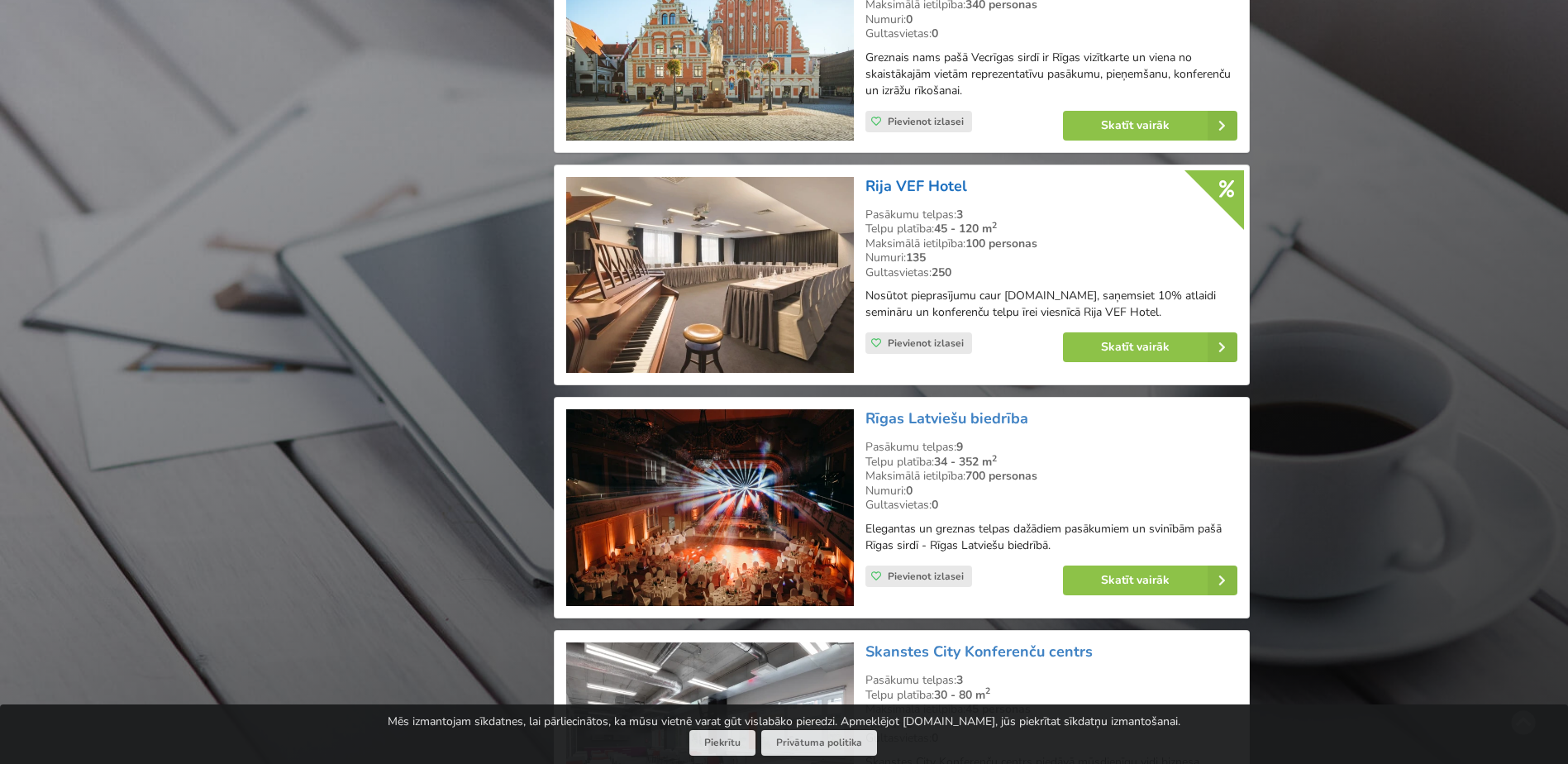
click at [919, 191] on link "Rija VEF Hotel" at bounding box center [916, 185] width 102 height 20
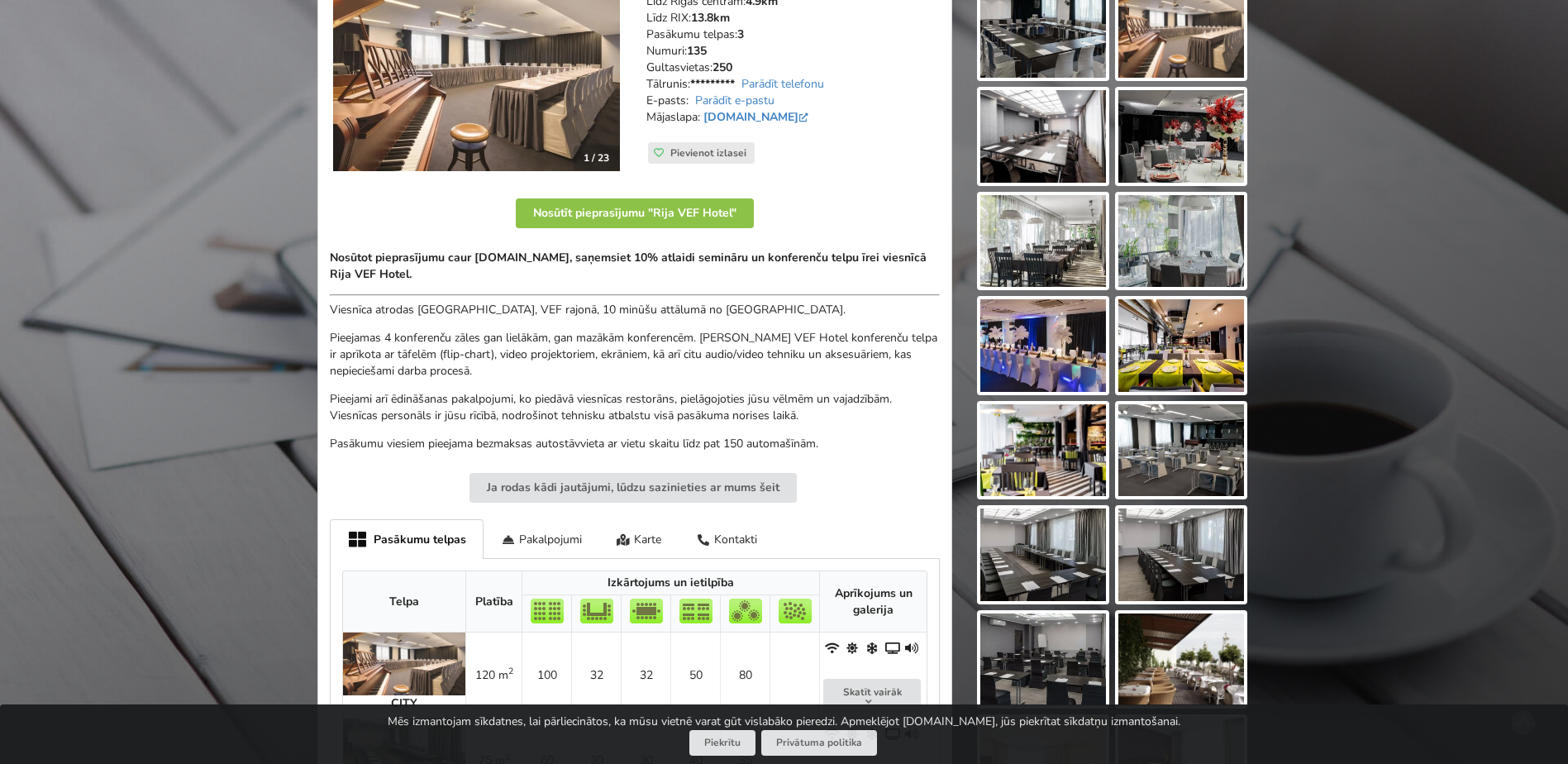
scroll to position [248, 0]
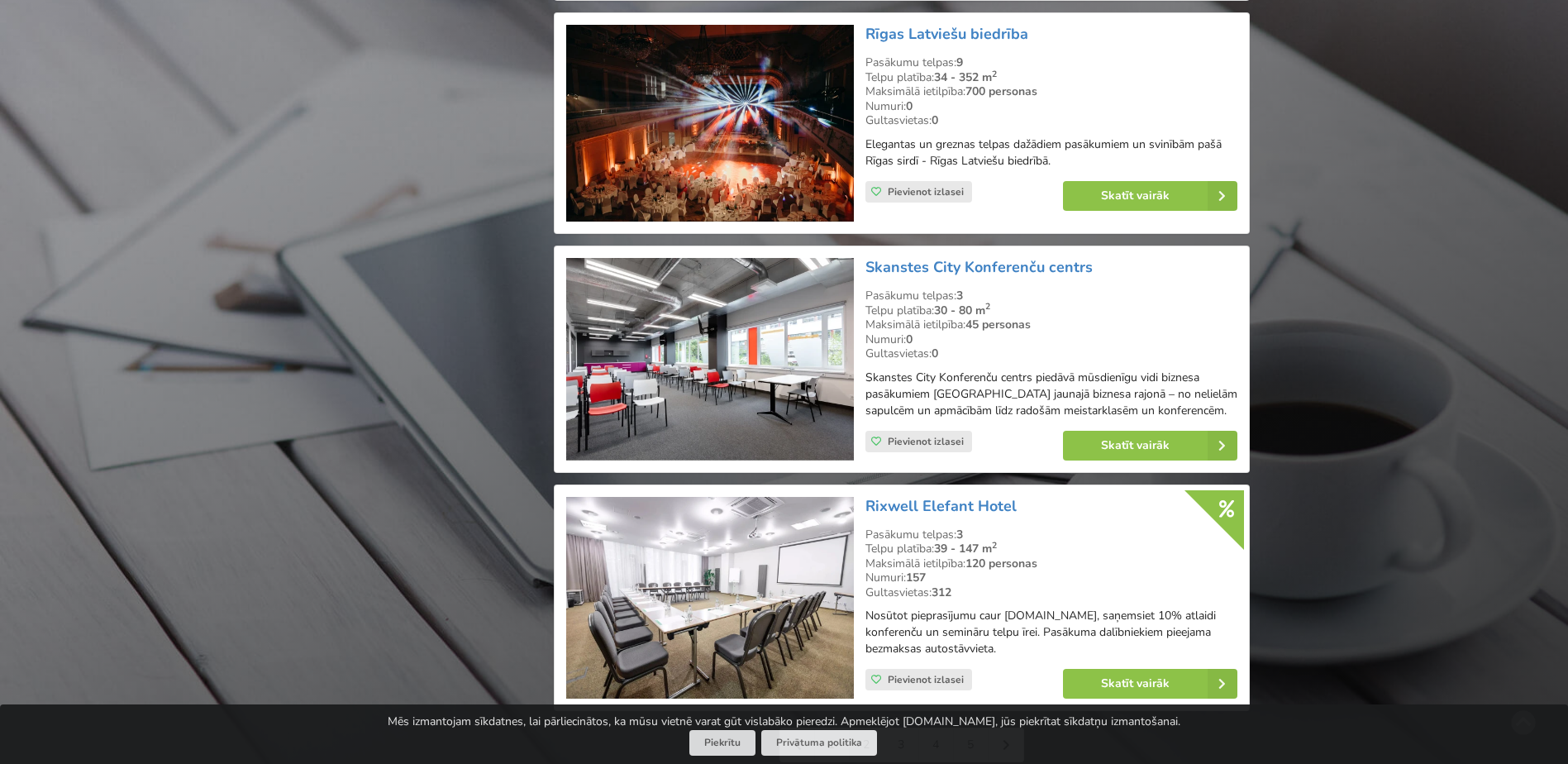
scroll to position [3389, 0]
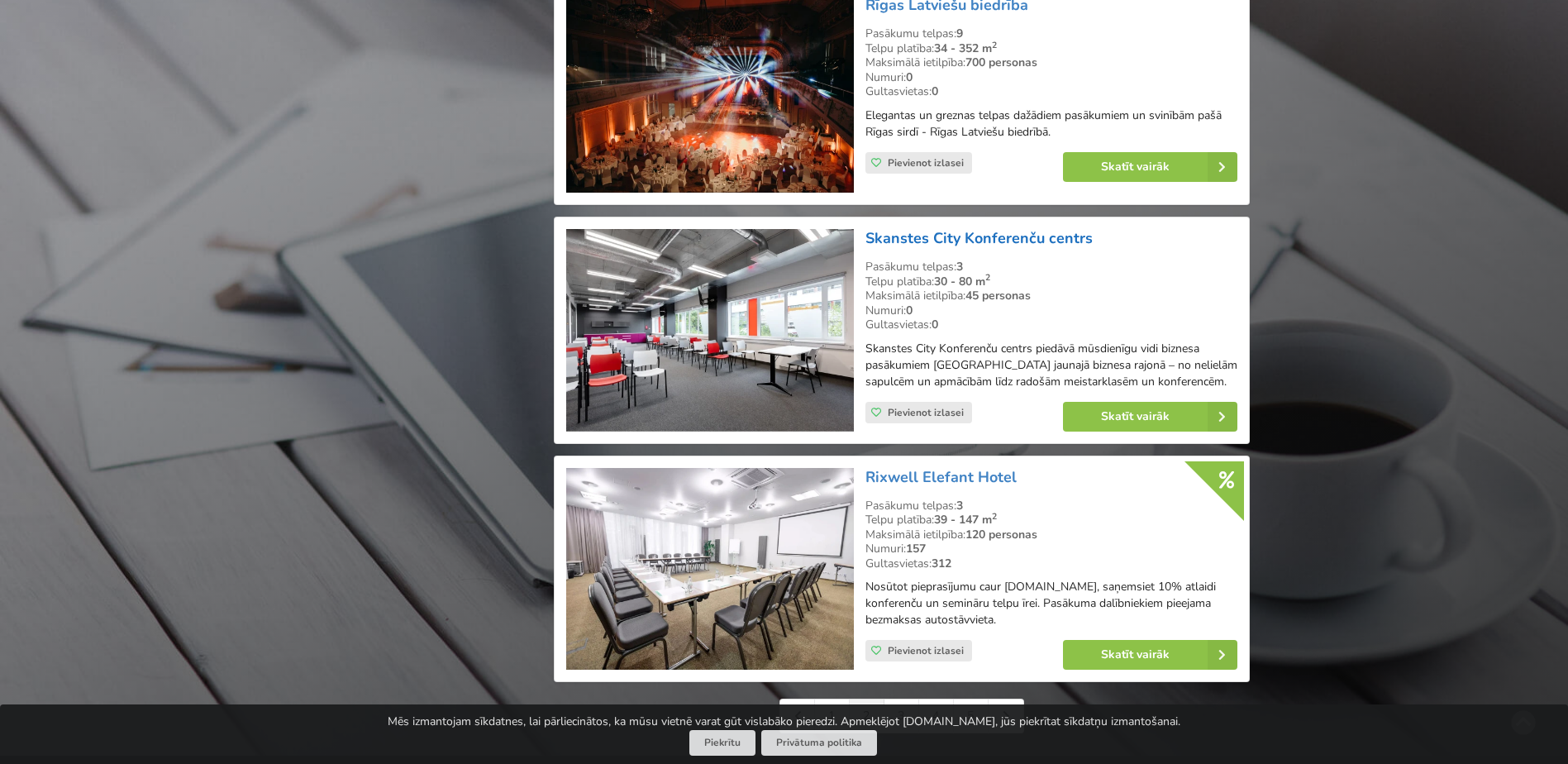
click at [973, 228] on link "Skanstes City Konferenču centrs" at bounding box center [979, 238] width 227 height 20
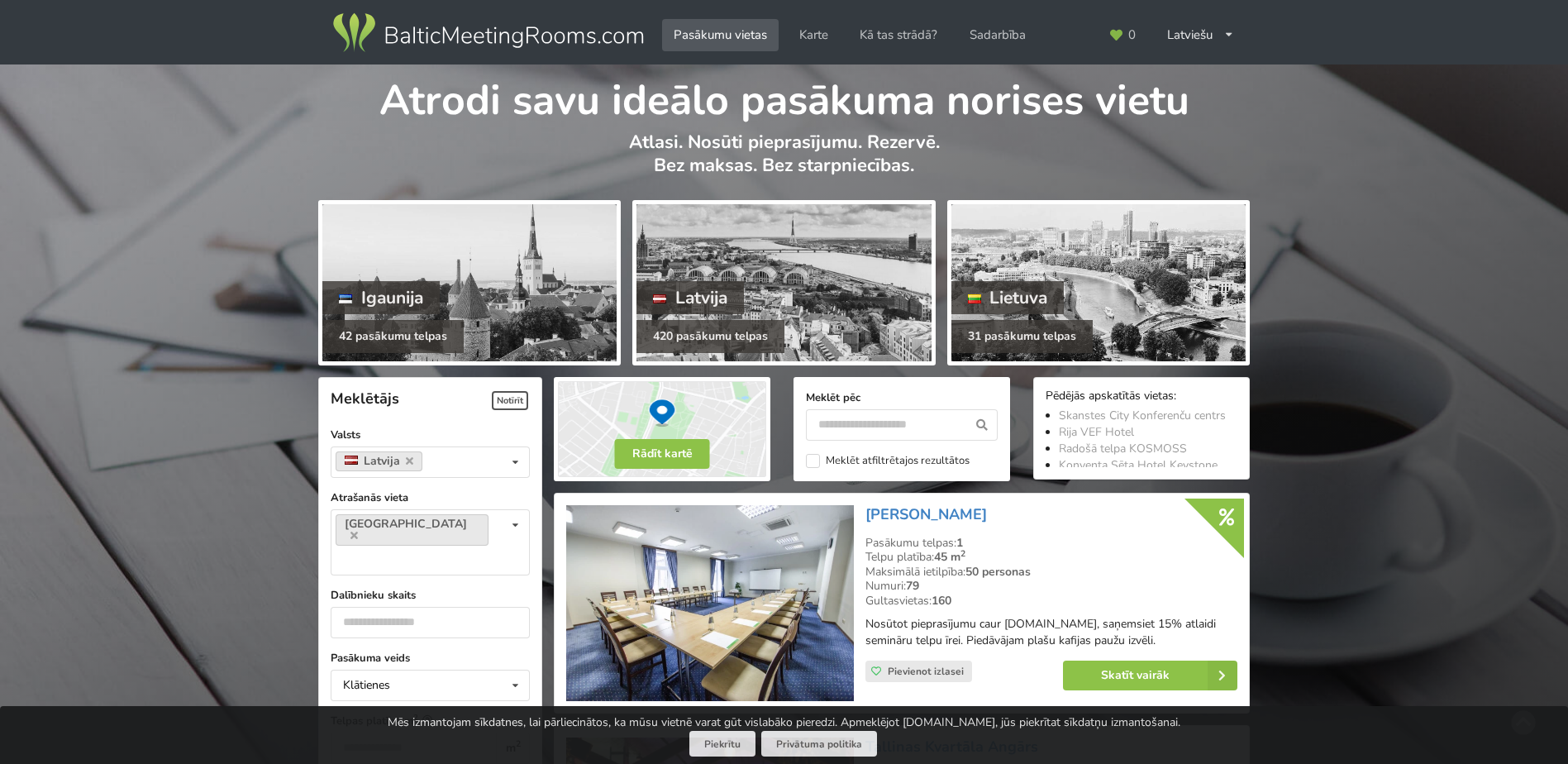
scroll to position [3472, 0]
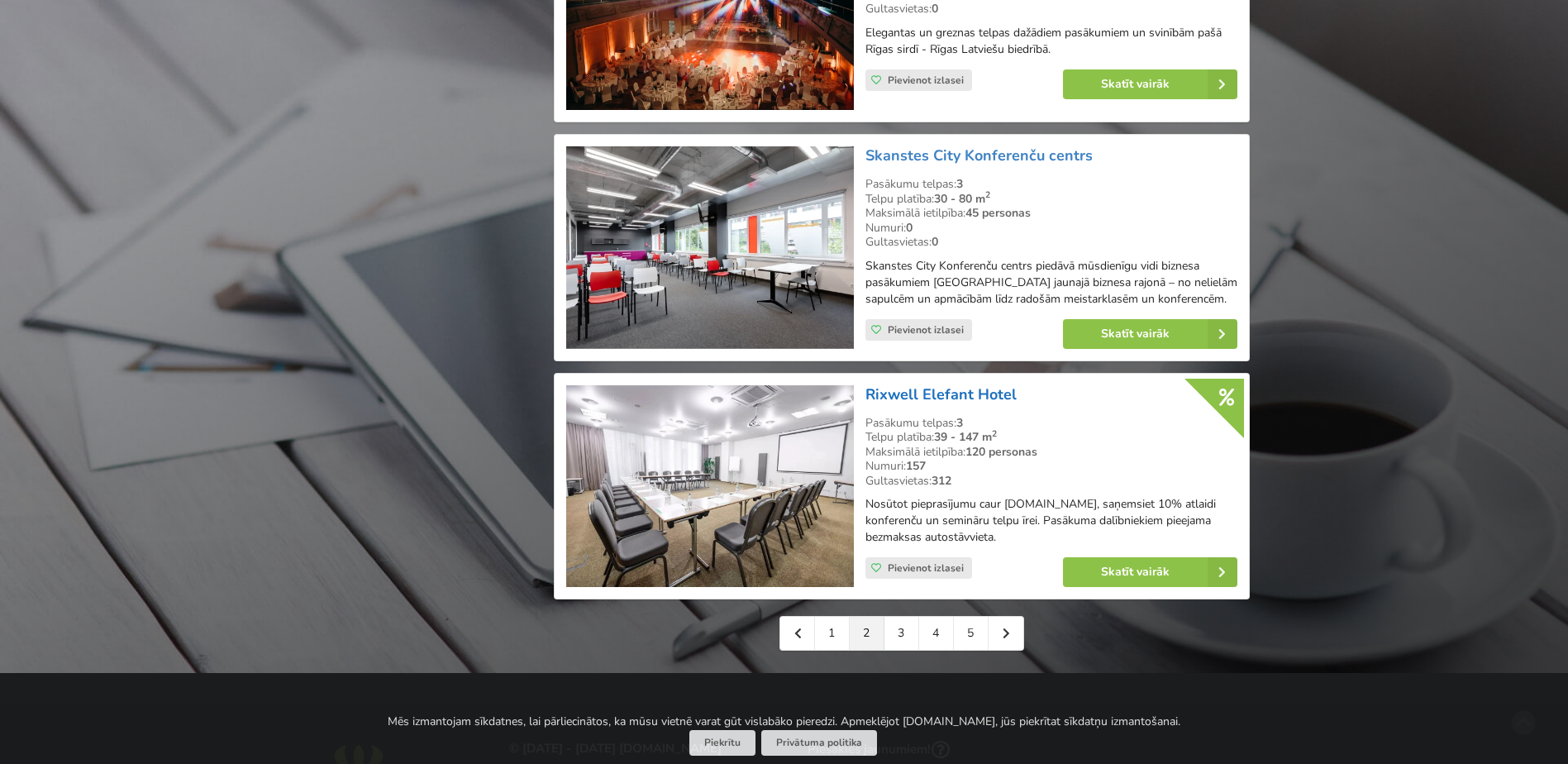
click at [954, 385] on link "Rixwell Elefant Hotel" at bounding box center [941, 394] width 151 height 20
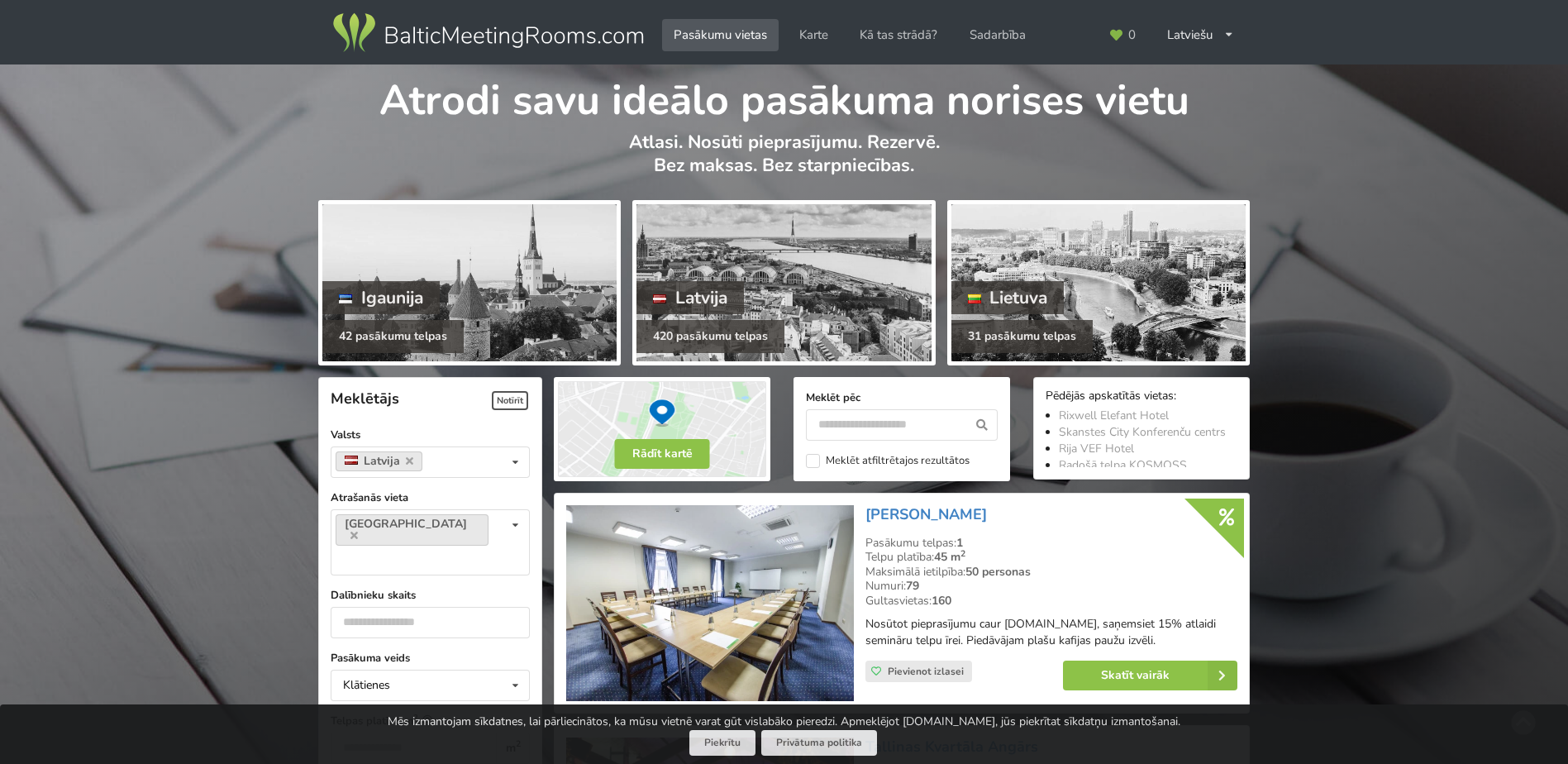
scroll to position [3472, 0]
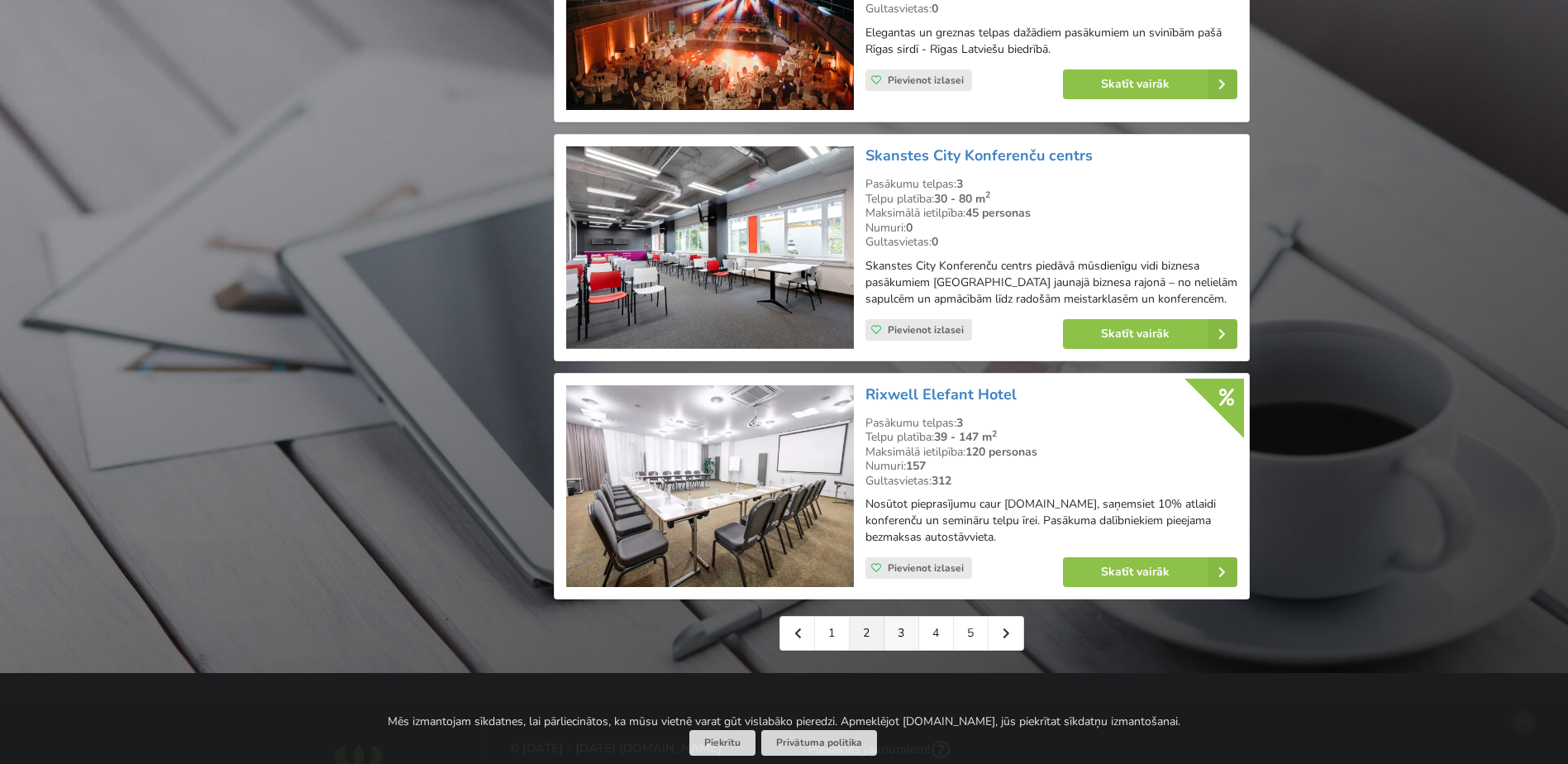
click at [894, 617] on link "3" at bounding box center [901, 633] width 35 height 33
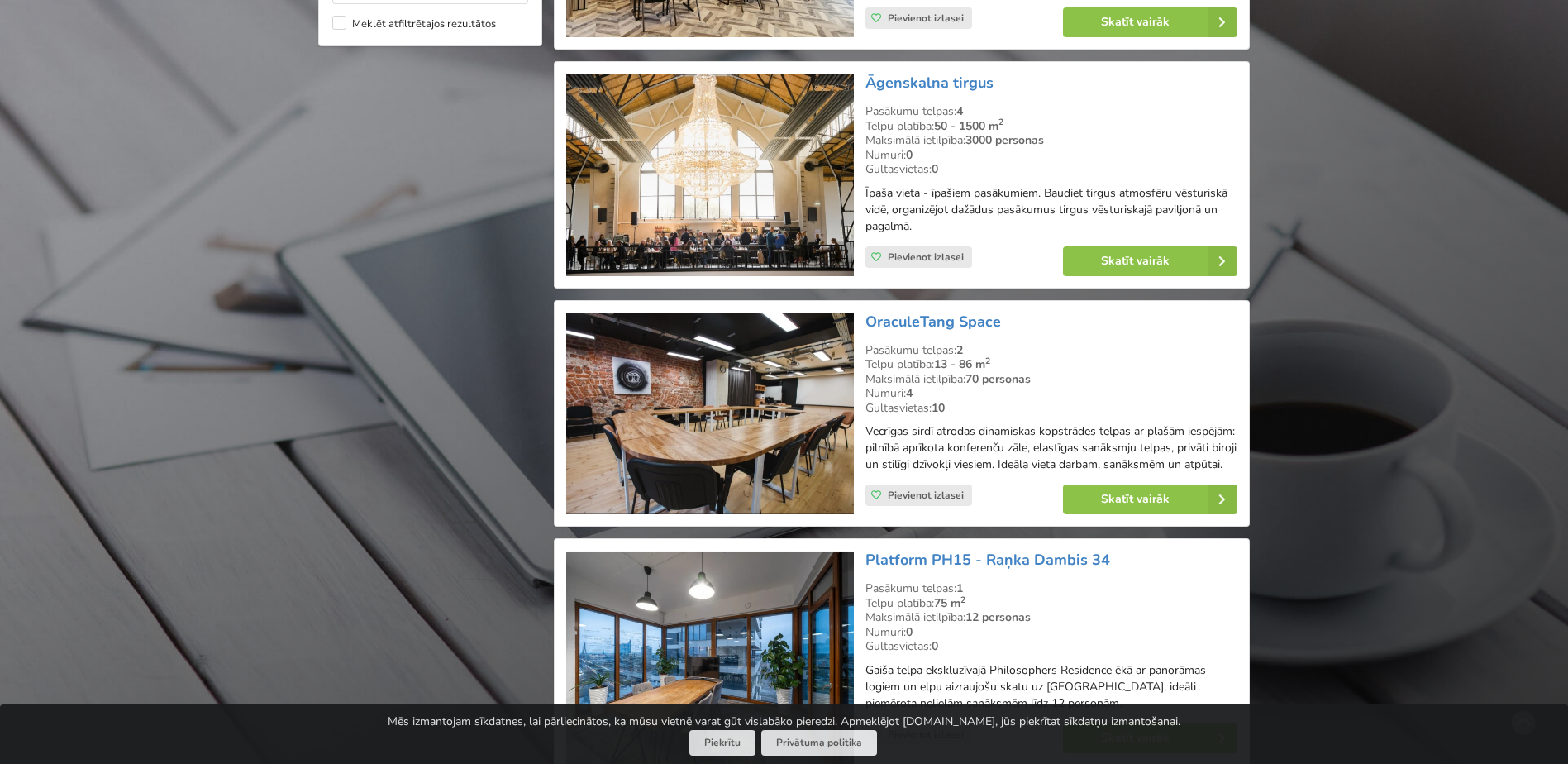
scroll to position [1737, 0]
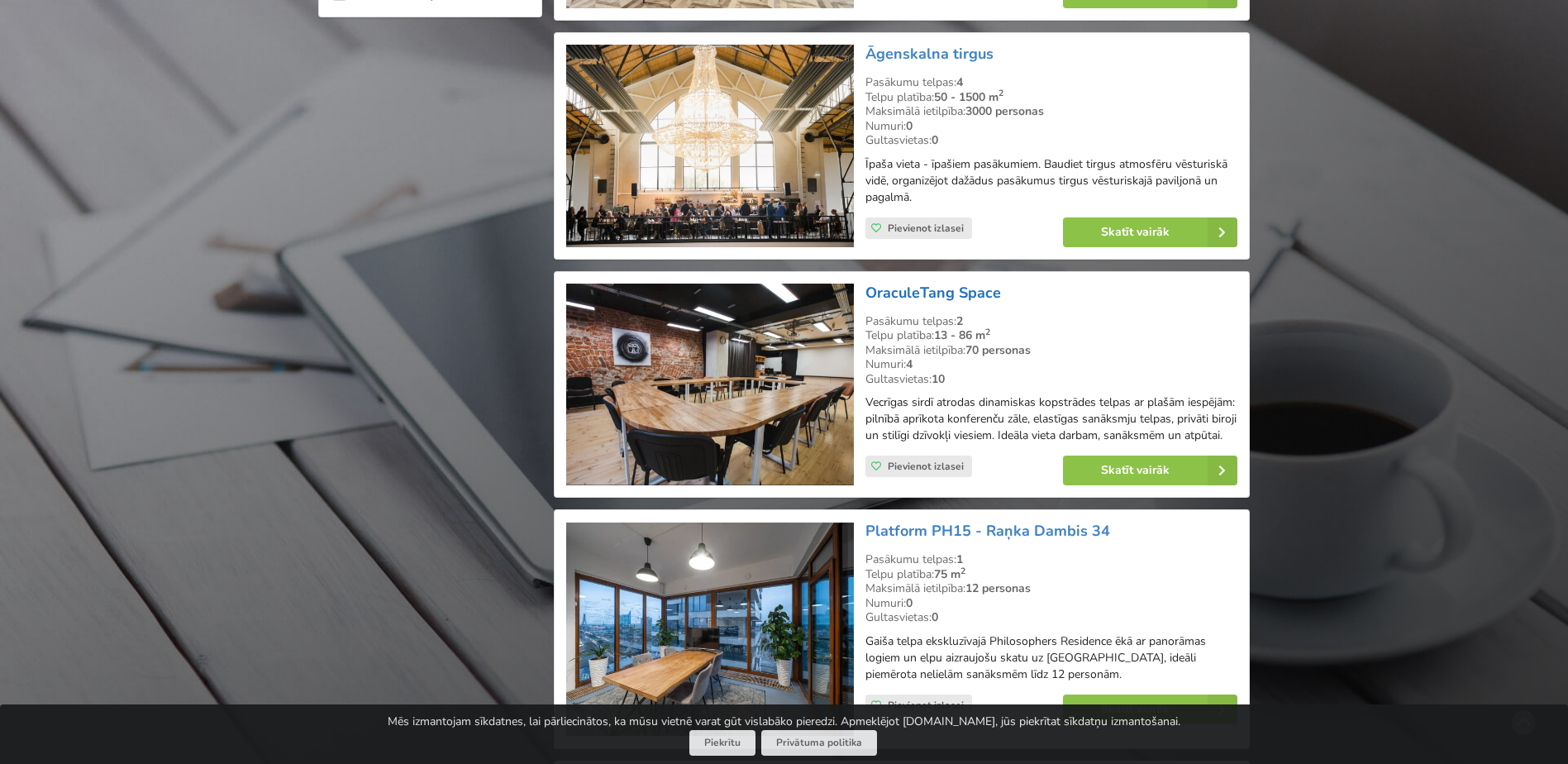
click at [942, 283] on link "OraculeTang Space" at bounding box center [933, 292] width 136 height 20
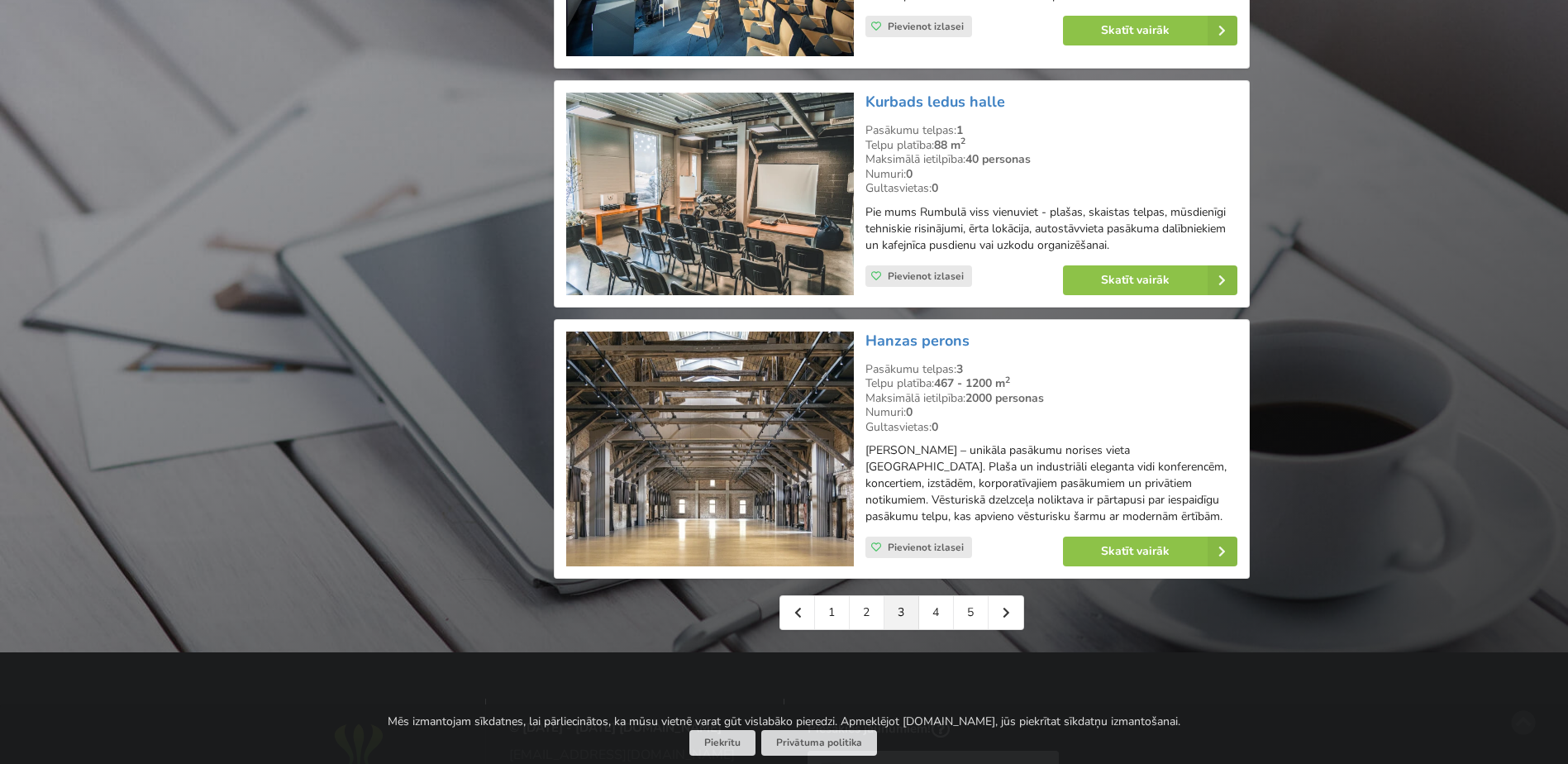
scroll to position [3638, 0]
click at [941, 596] on link "4" at bounding box center [937, 612] width 35 height 33
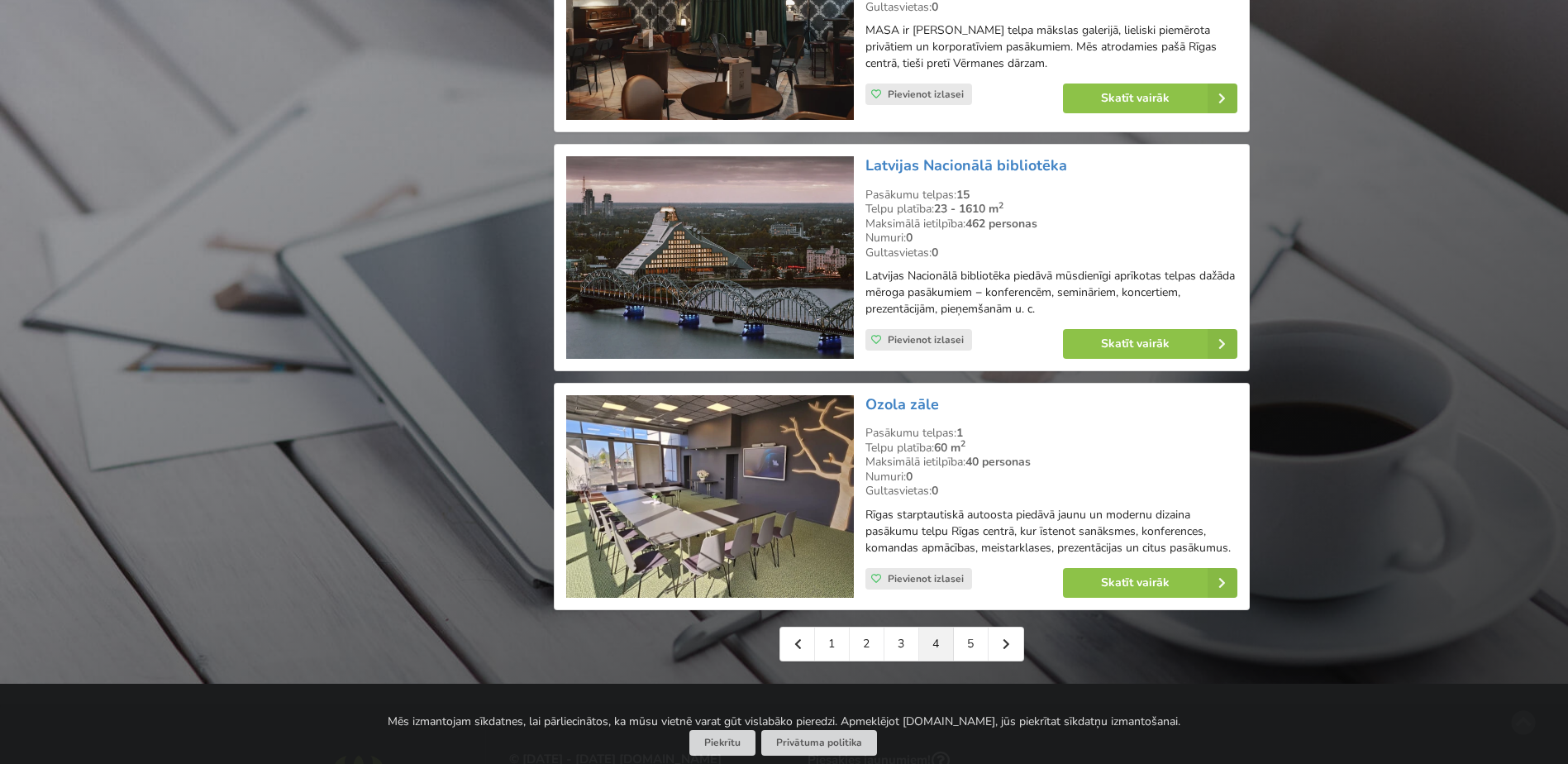
scroll to position [3638, 0]
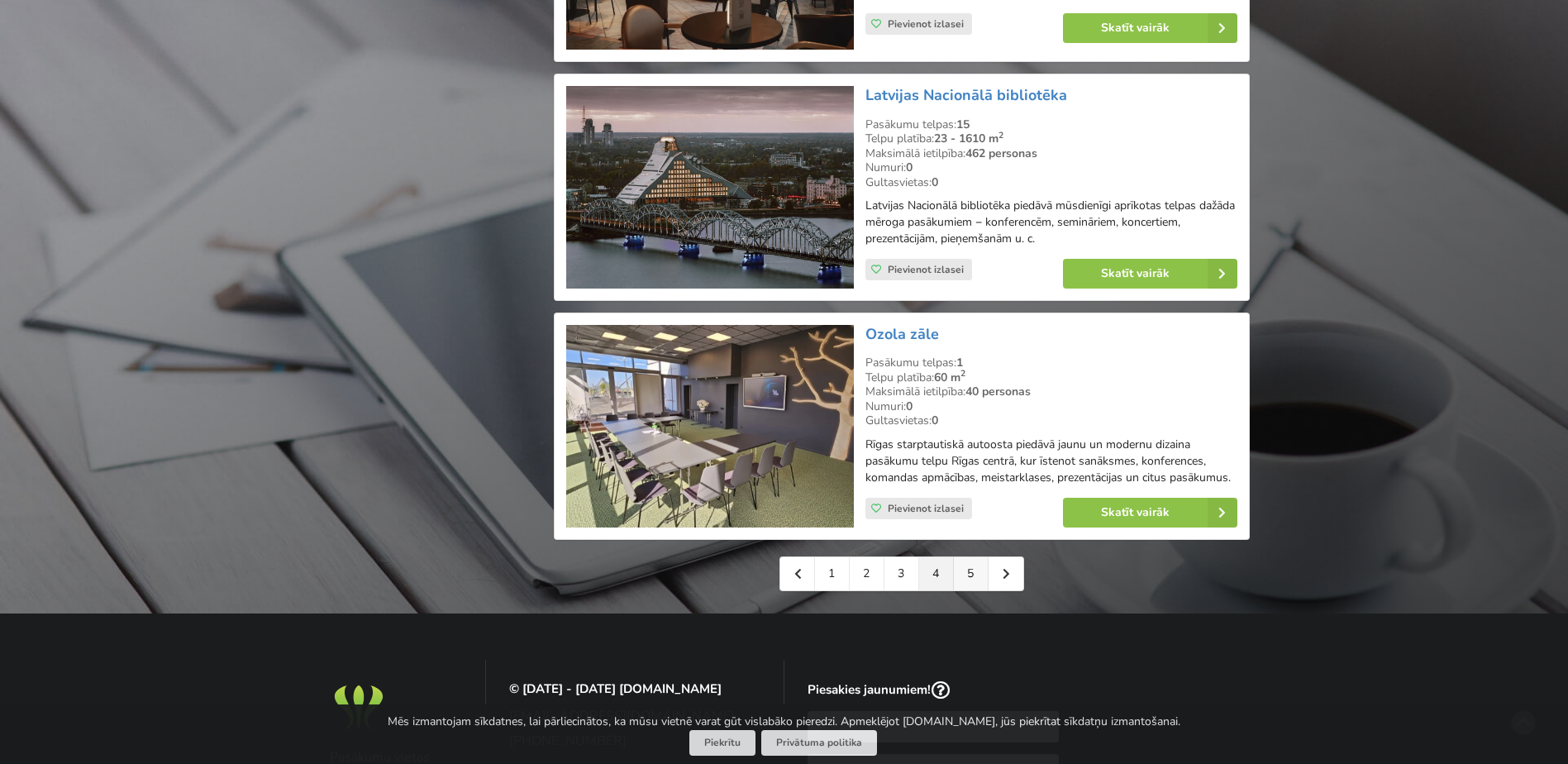
click at [963, 571] on link "5" at bounding box center [971, 573] width 35 height 33
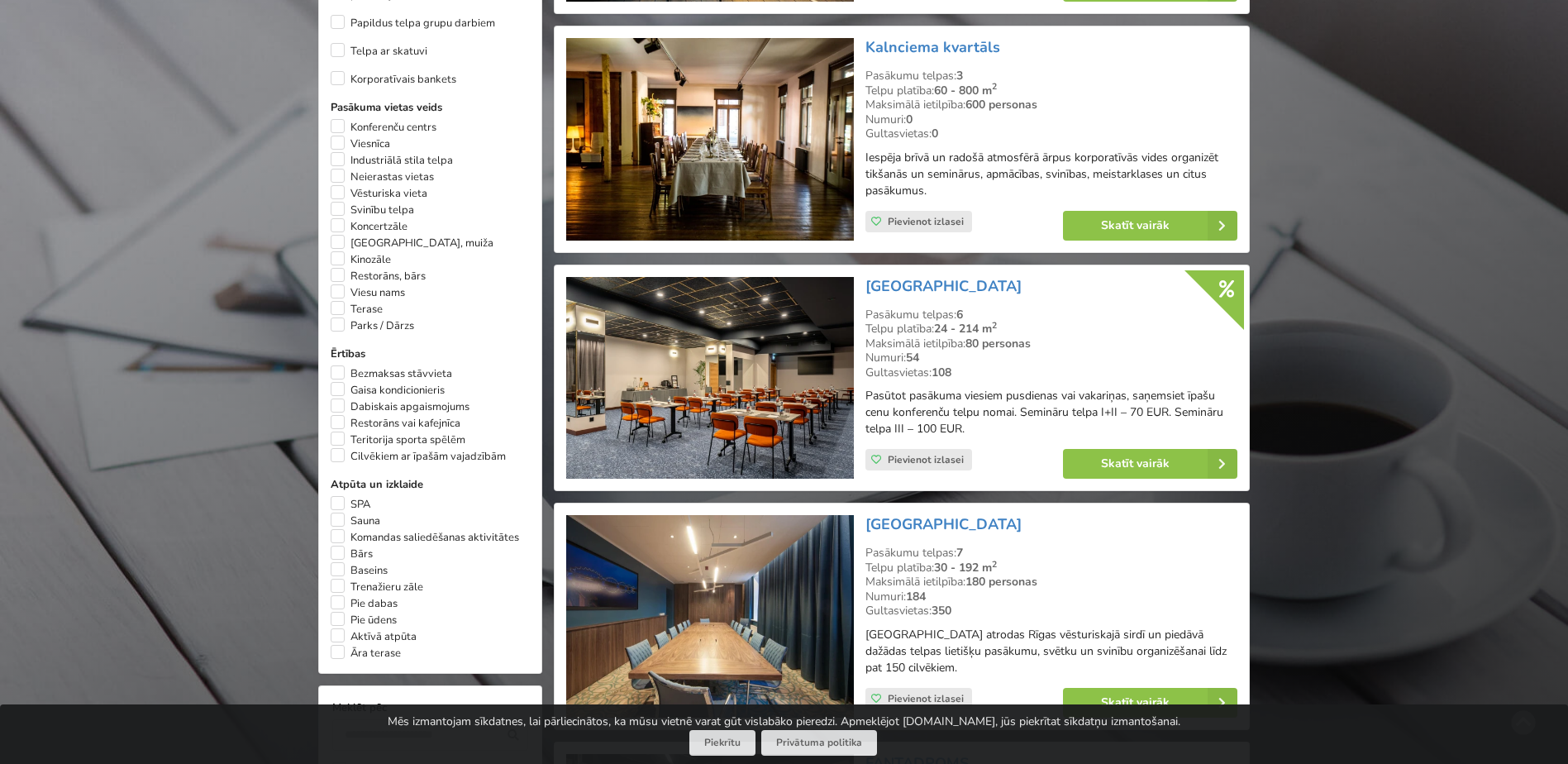
scroll to position [992, 0]
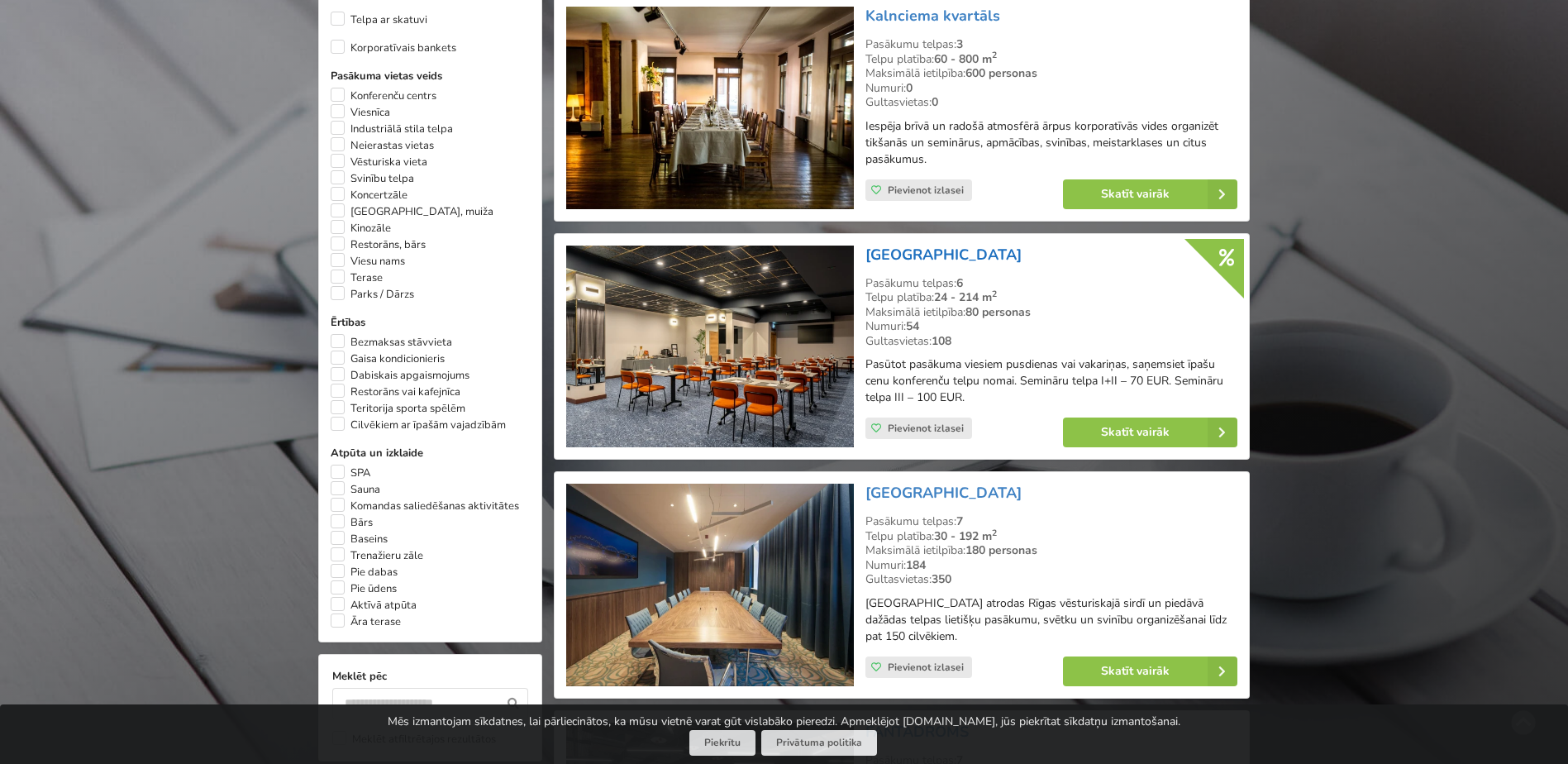
click at [946, 256] on link "[GEOGRAPHIC_DATA]" at bounding box center [943, 254] width 156 height 20
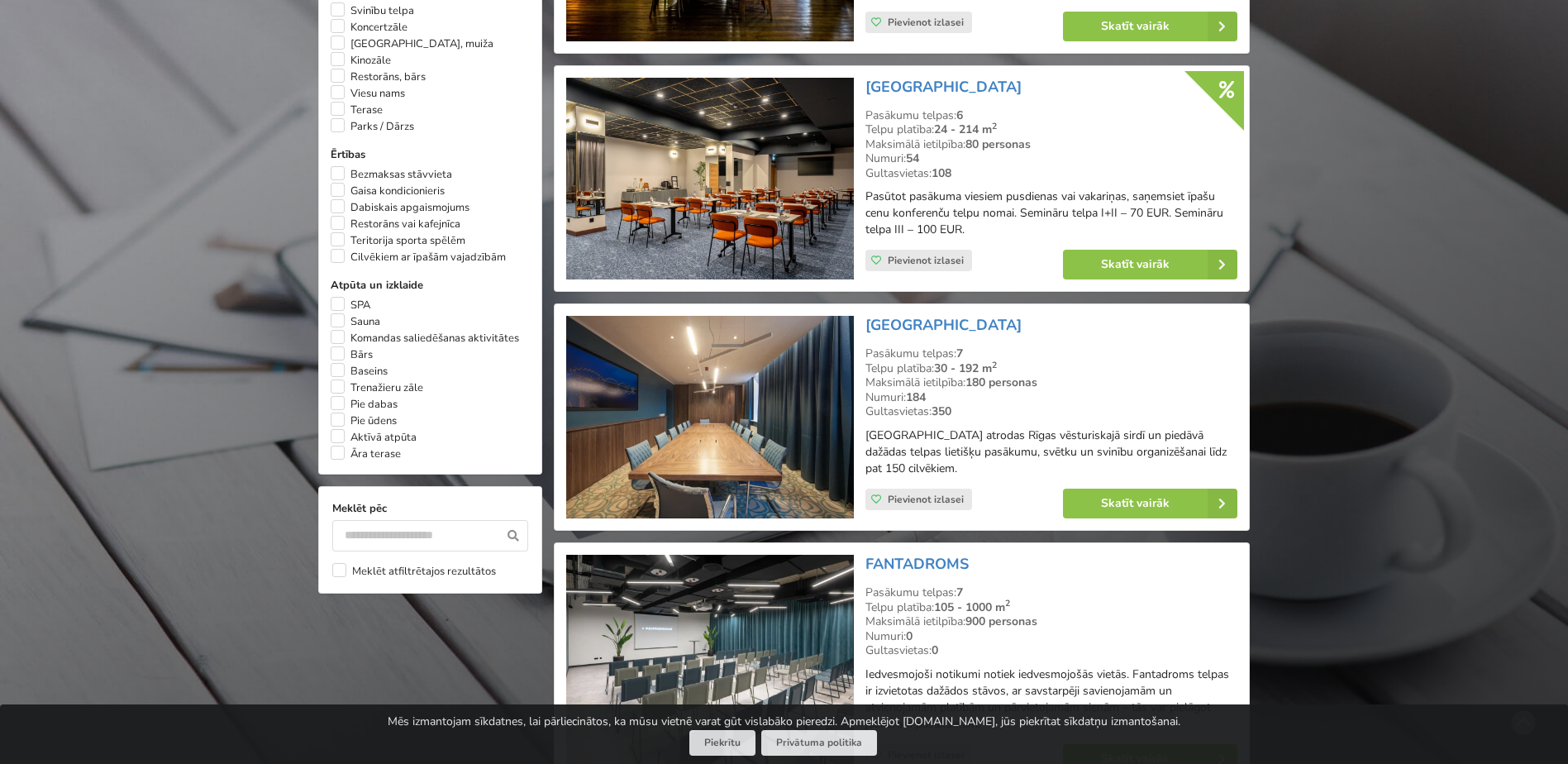
scroll to position [1157, 0]
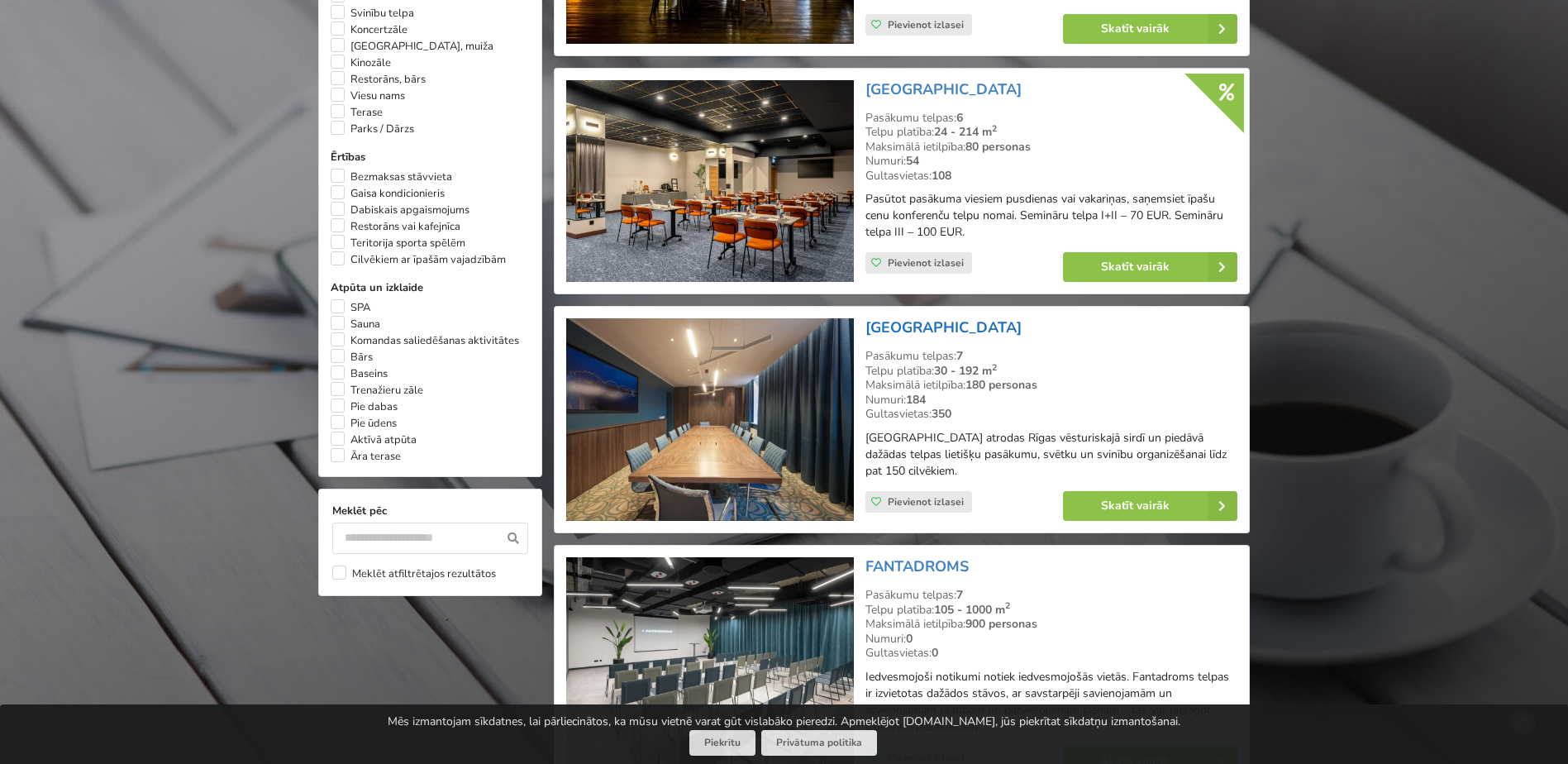
click at [976, 323] on link "[GEOGRAPHIC_DATA]" at bounding box center [943, 326] width 156 height 20
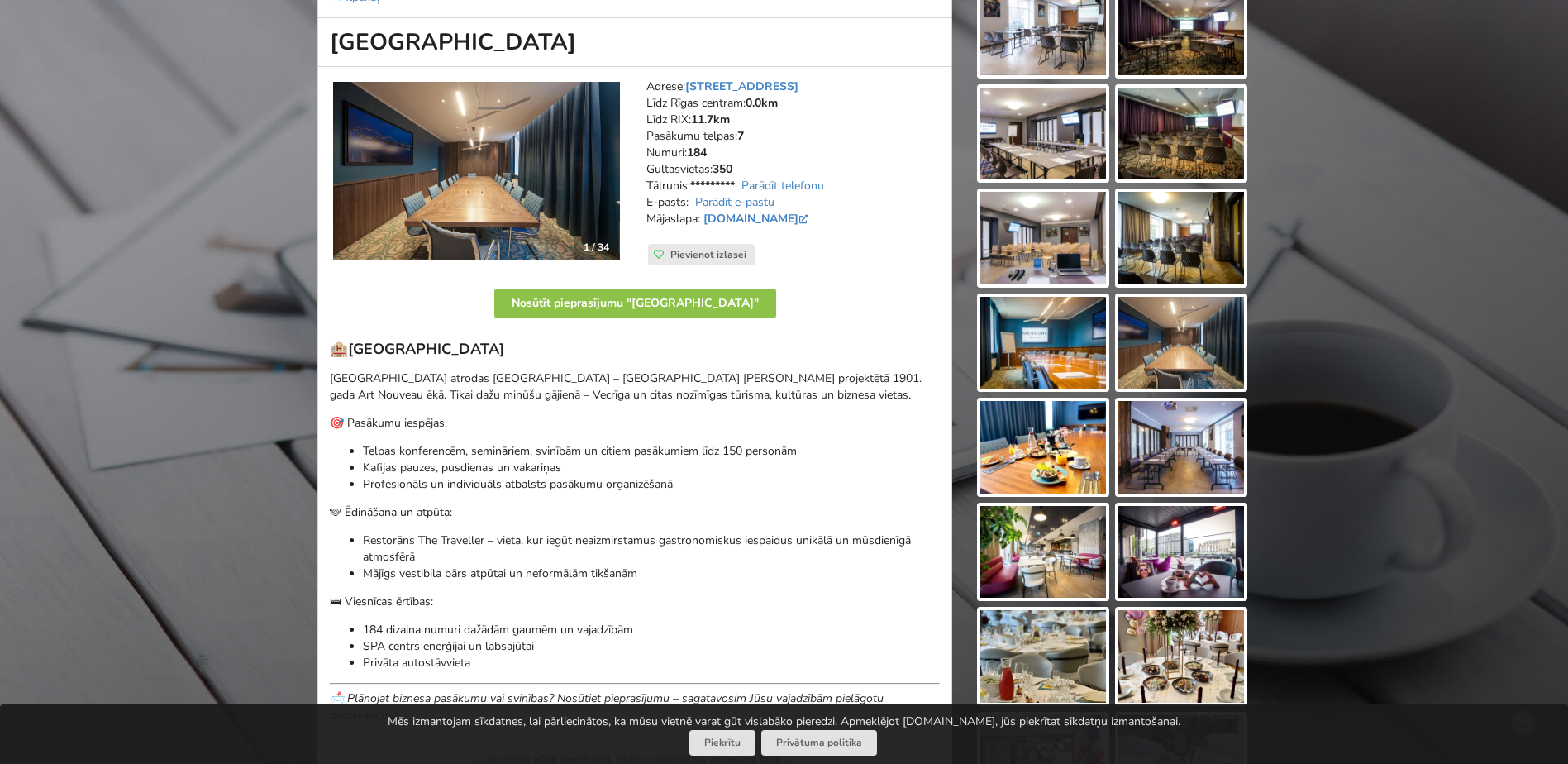
scroll to position [248, 0]
